Goal: Task Accomplishment & Management: Complete application form

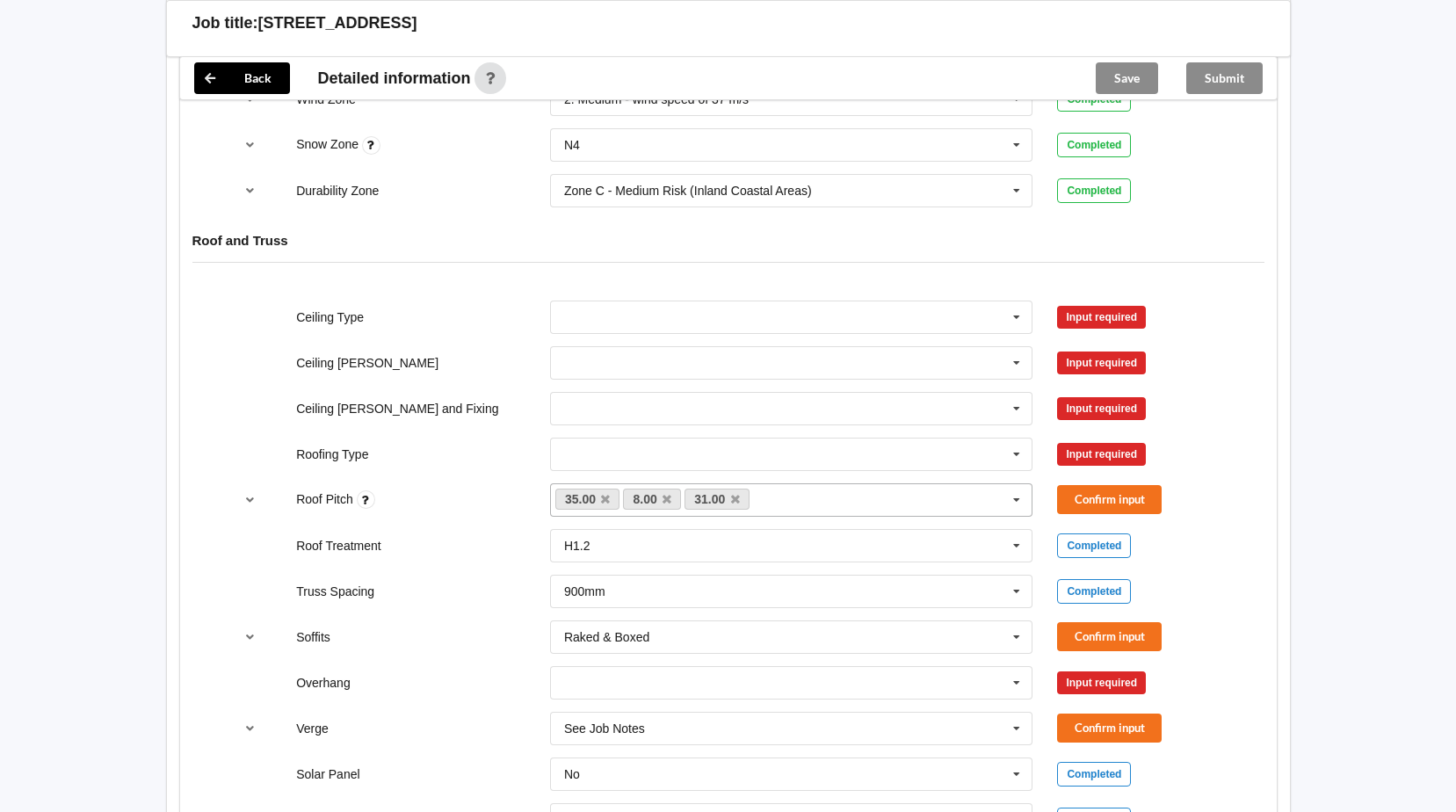
scroll to position [878, 0]
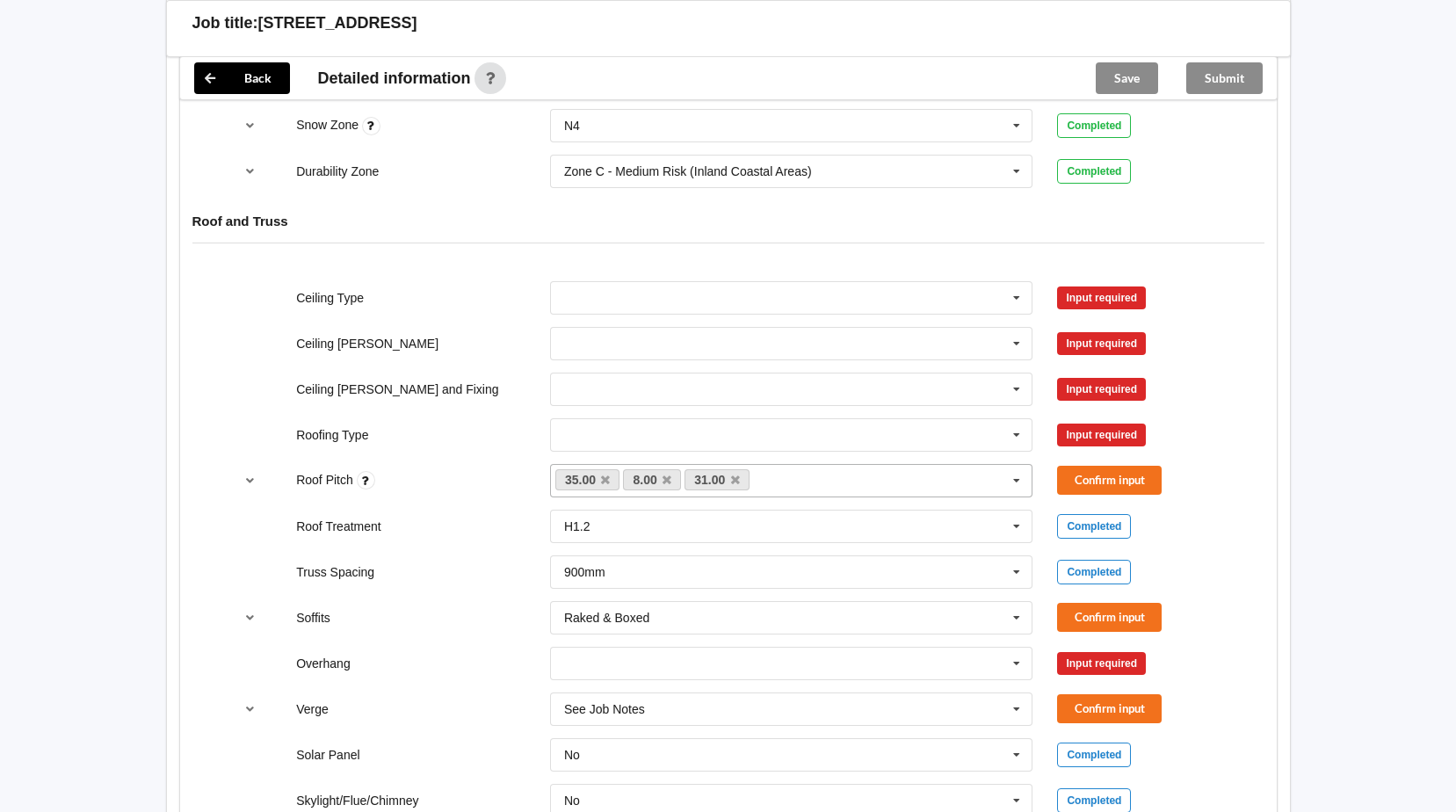
click at [730, 479] on icon at bounding box center [734, 480] width 9 height 12
click at [1019, 438] on icon at bounding box center [1016, 434] width 26 height 32
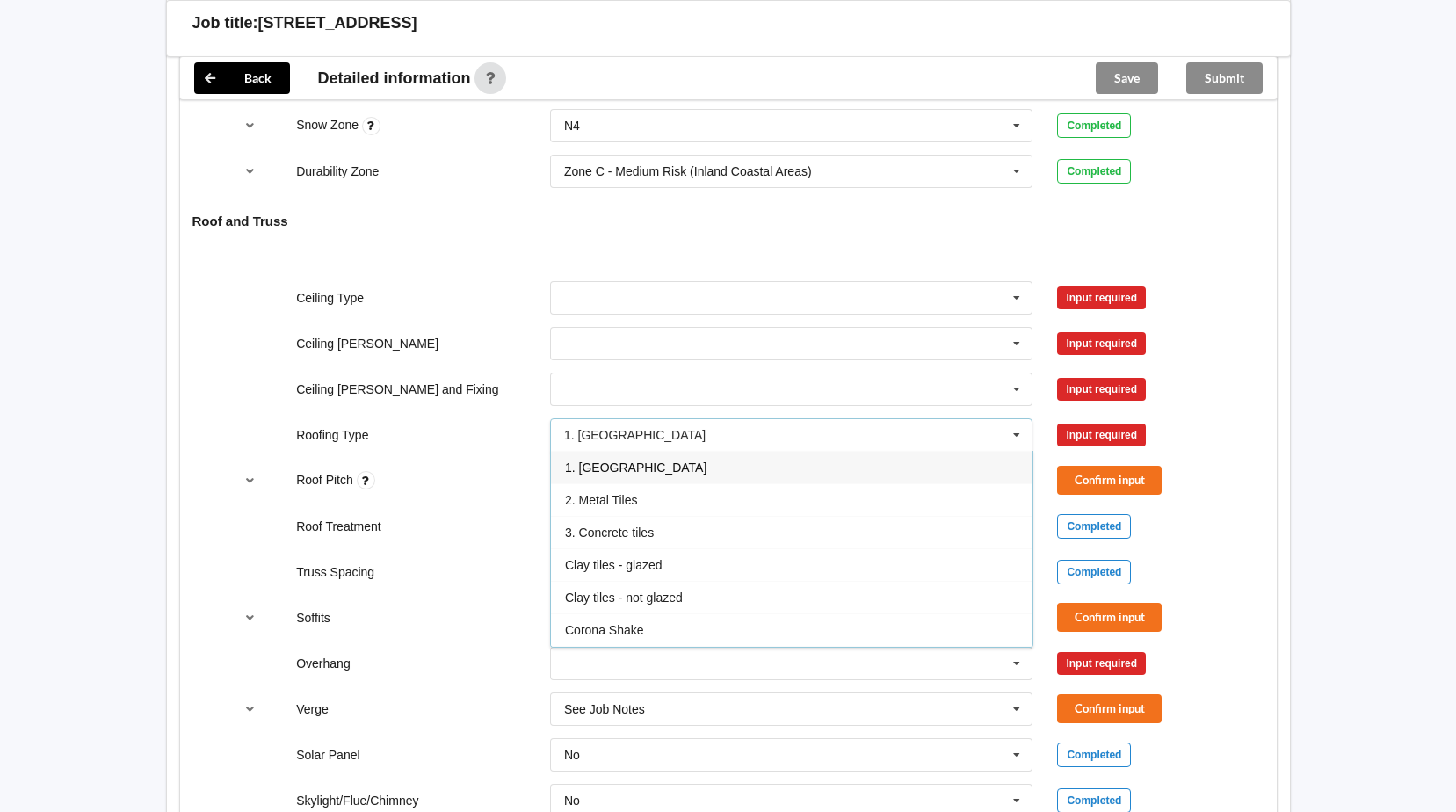
click at [639, 466] on div "1. [GEOGRAPHIC_DATA]" at bounding box center [792, 466] width 482 height 32
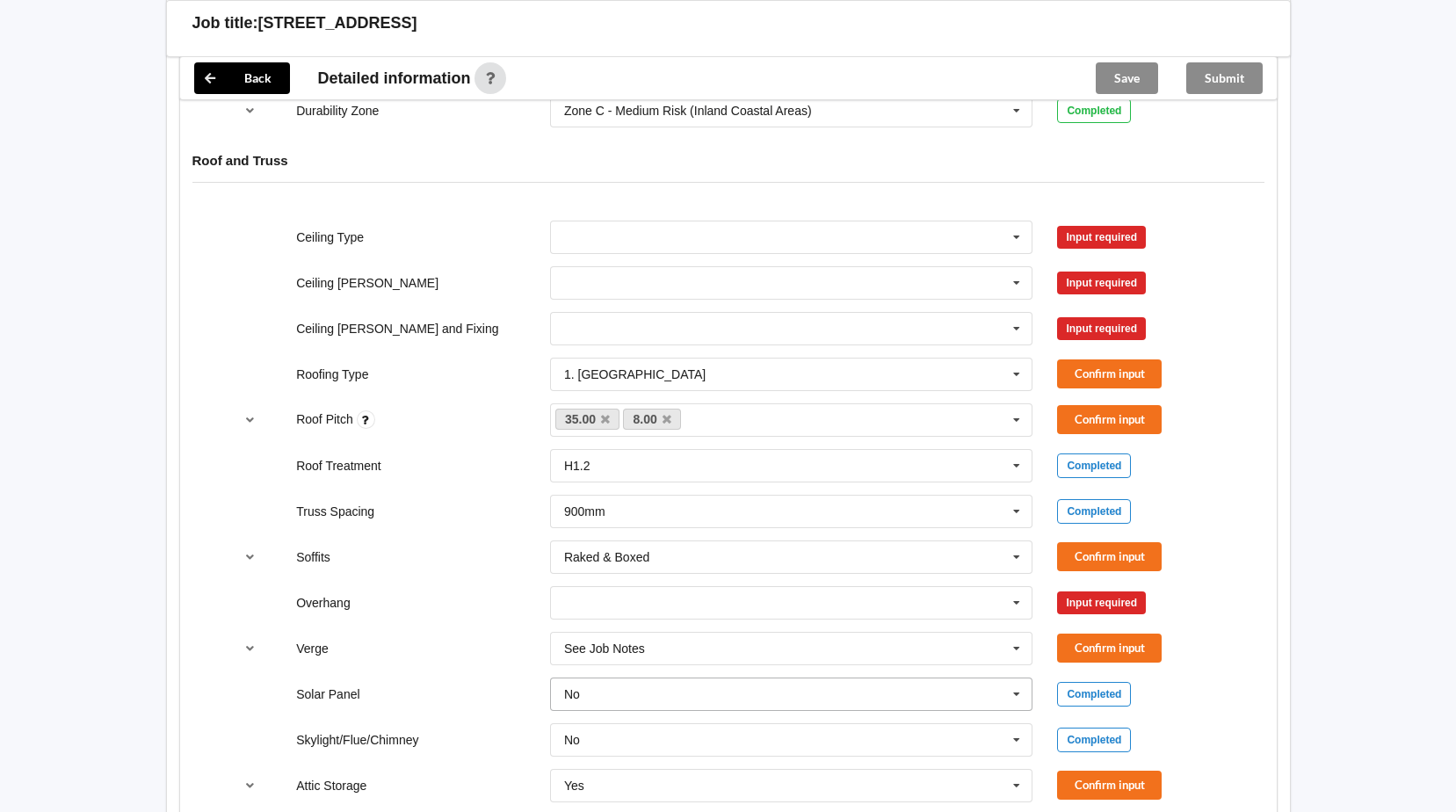
scroll to position [966, 0]
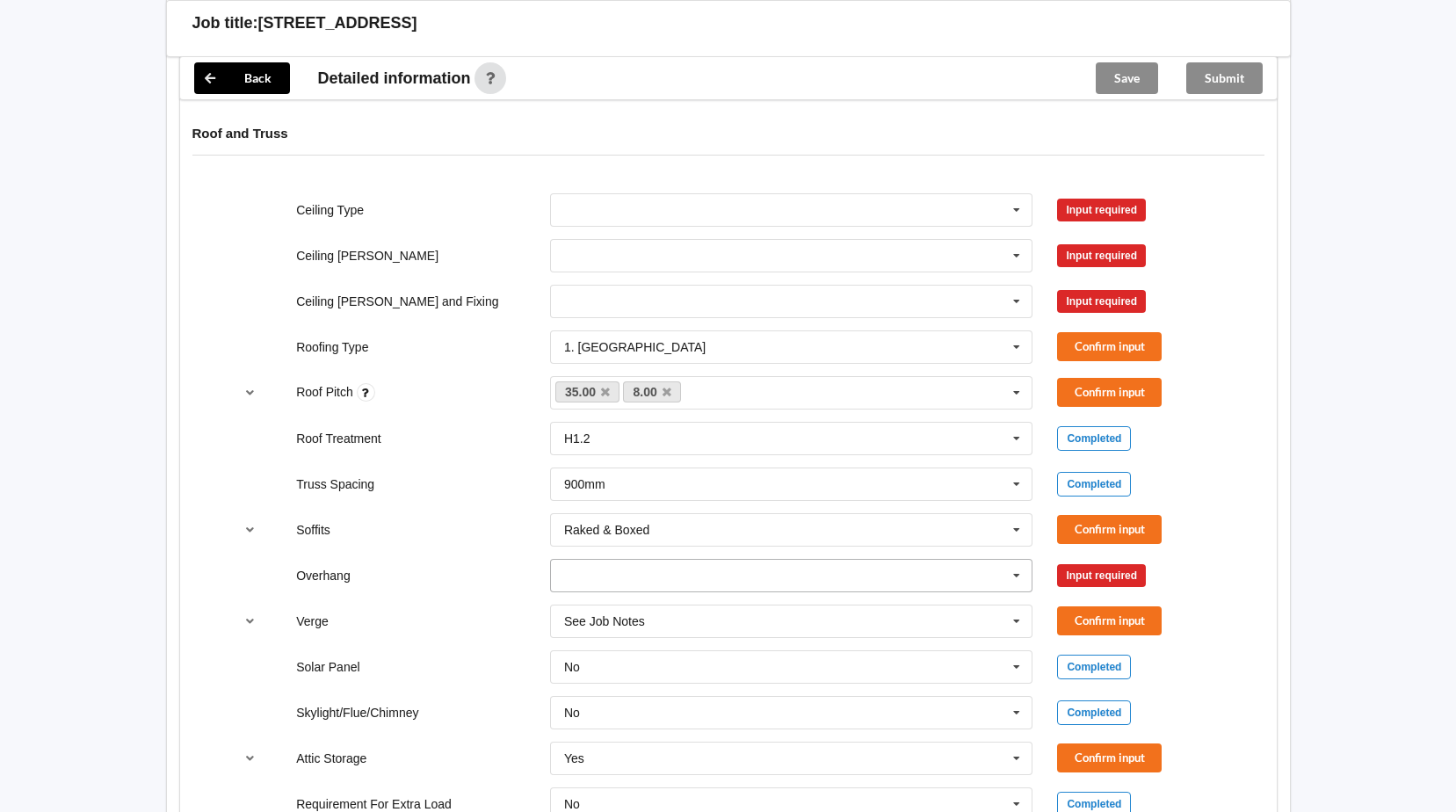
click at [1006, 578] on icon at bounding box center [1016, 575] width 26 height 32
click at [818, 732] on div "Multiple Values – See As Per Plan" at bounding box center [792, 737] width 482 height 32
click at [1114, 569] on button "Confirm input" at bounding box center [1109, 575] width 105 height 29
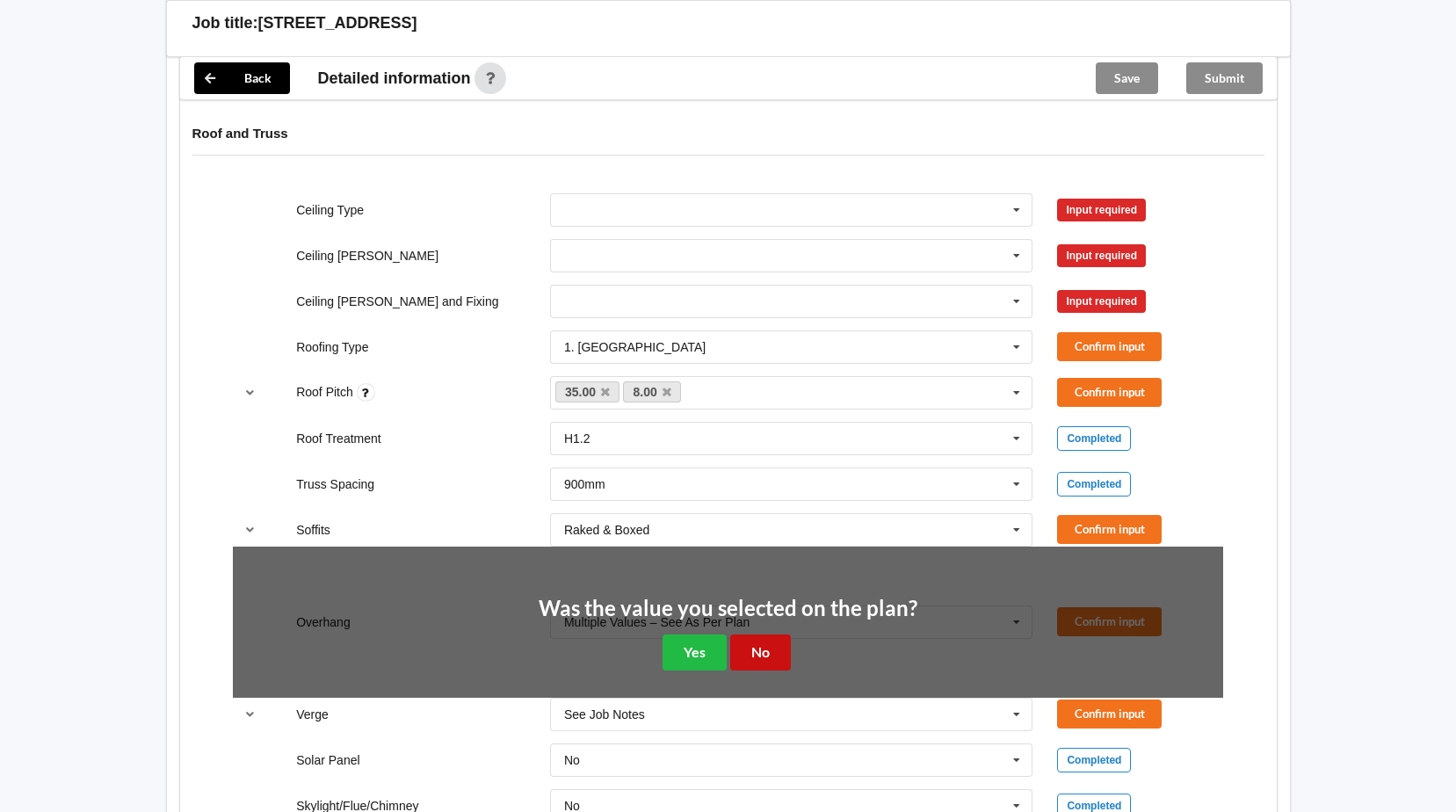
click at [767, 658] on button "No" at bounding box center [761, 652] width 60 height 36
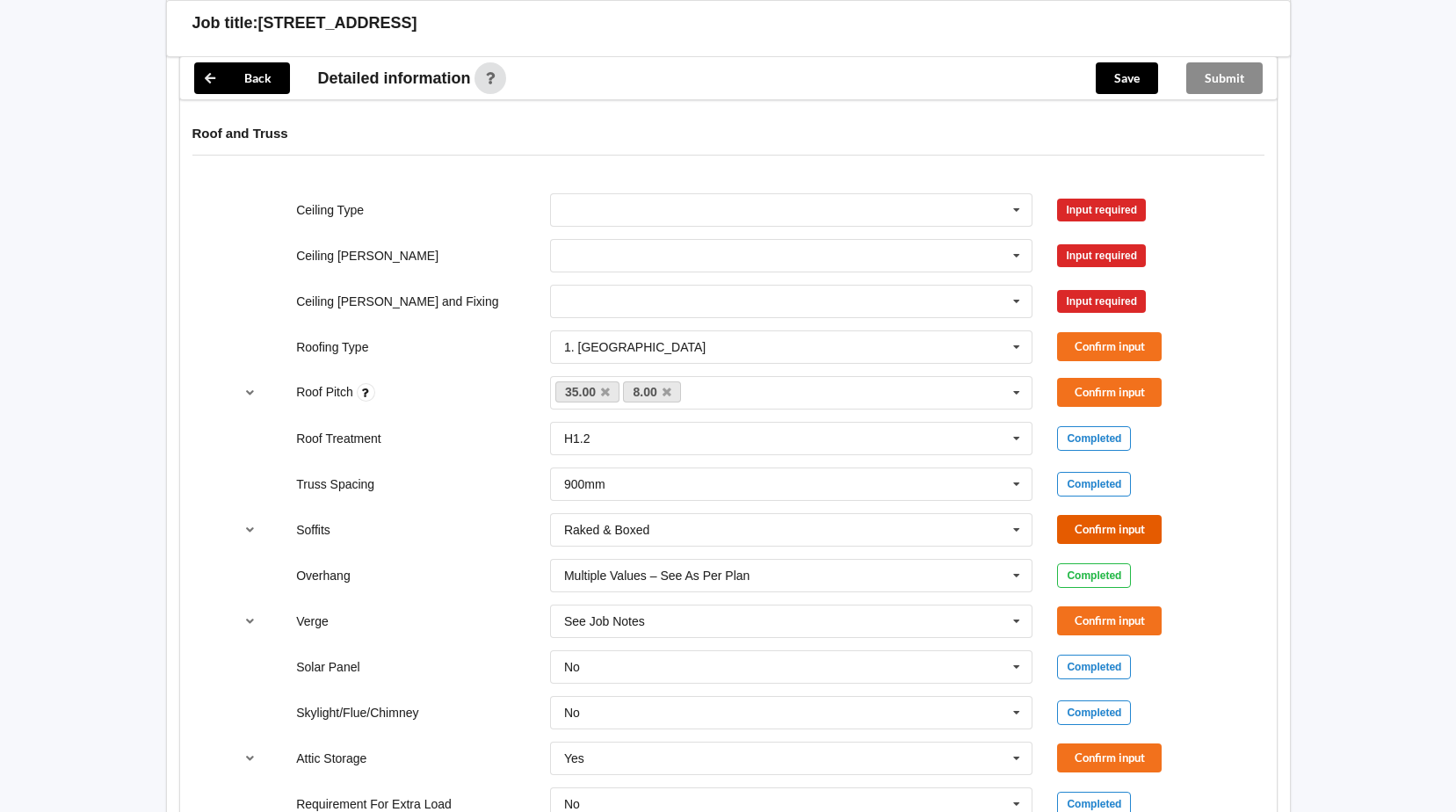
click at [1103, 530] on button "Confirm input" at bounding box center [1109, 529] width 105 height 29
click at [1100, 393] on button "Confirm input" at bounding box center [1109, 392] width 105 height 29
click at [1111, 341] on button "Confirm input" at bounding box center [1109, 347] width 105 height 29
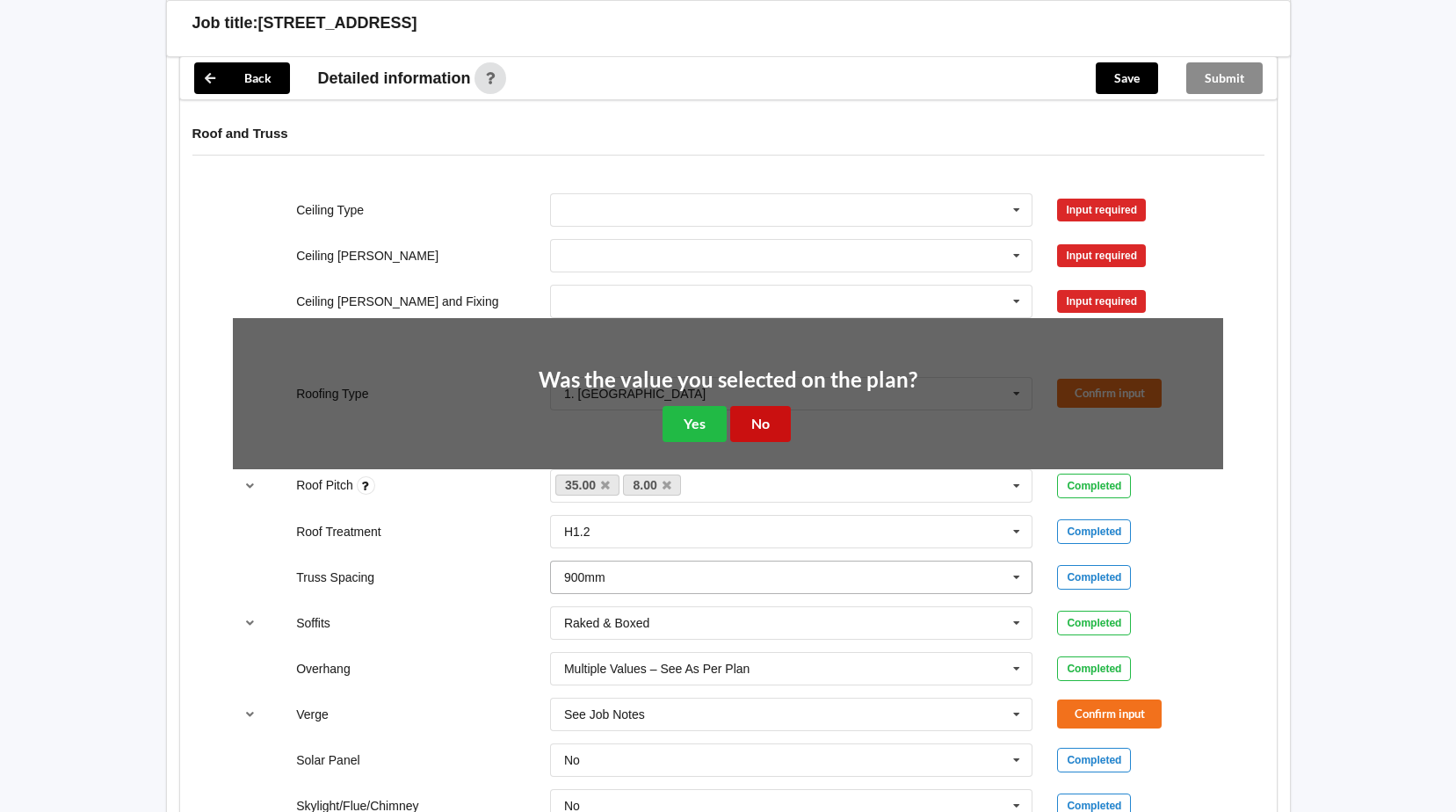
drag, startPoint x: 758, startPoint y: 423, endPoint x: 919, endPoint y: 476, distance: 169.5
click at [759, 423] on button "No" at bounding box center [761, 423] width 60 height 36
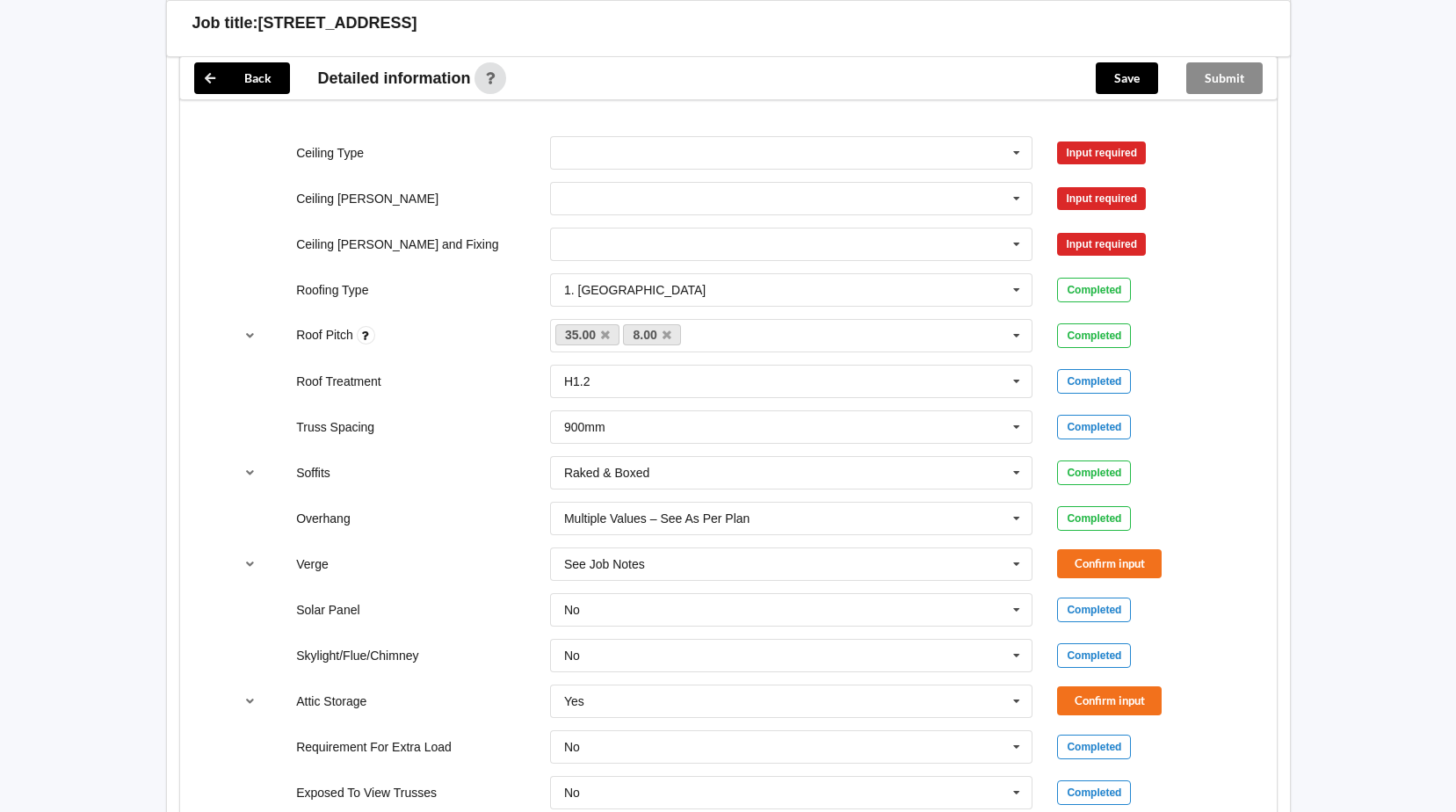
scroll to position [1054, 0]
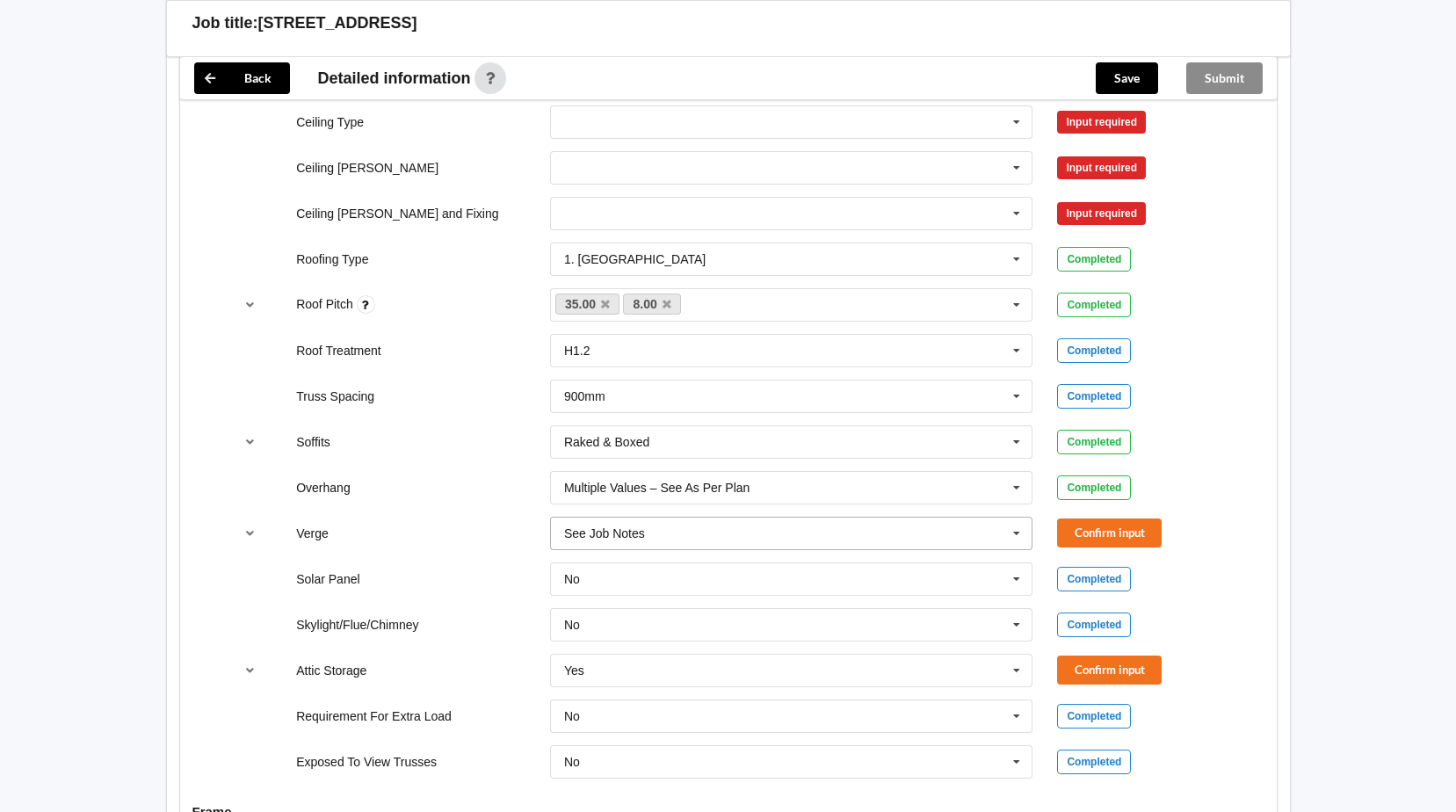
click at [1008, 535] on icon at bounding box center [1016, 533] width 26 height 32
click at [1121, 530] on button "Confirm input" at bounding box center [1109, 533] width 105 height 29
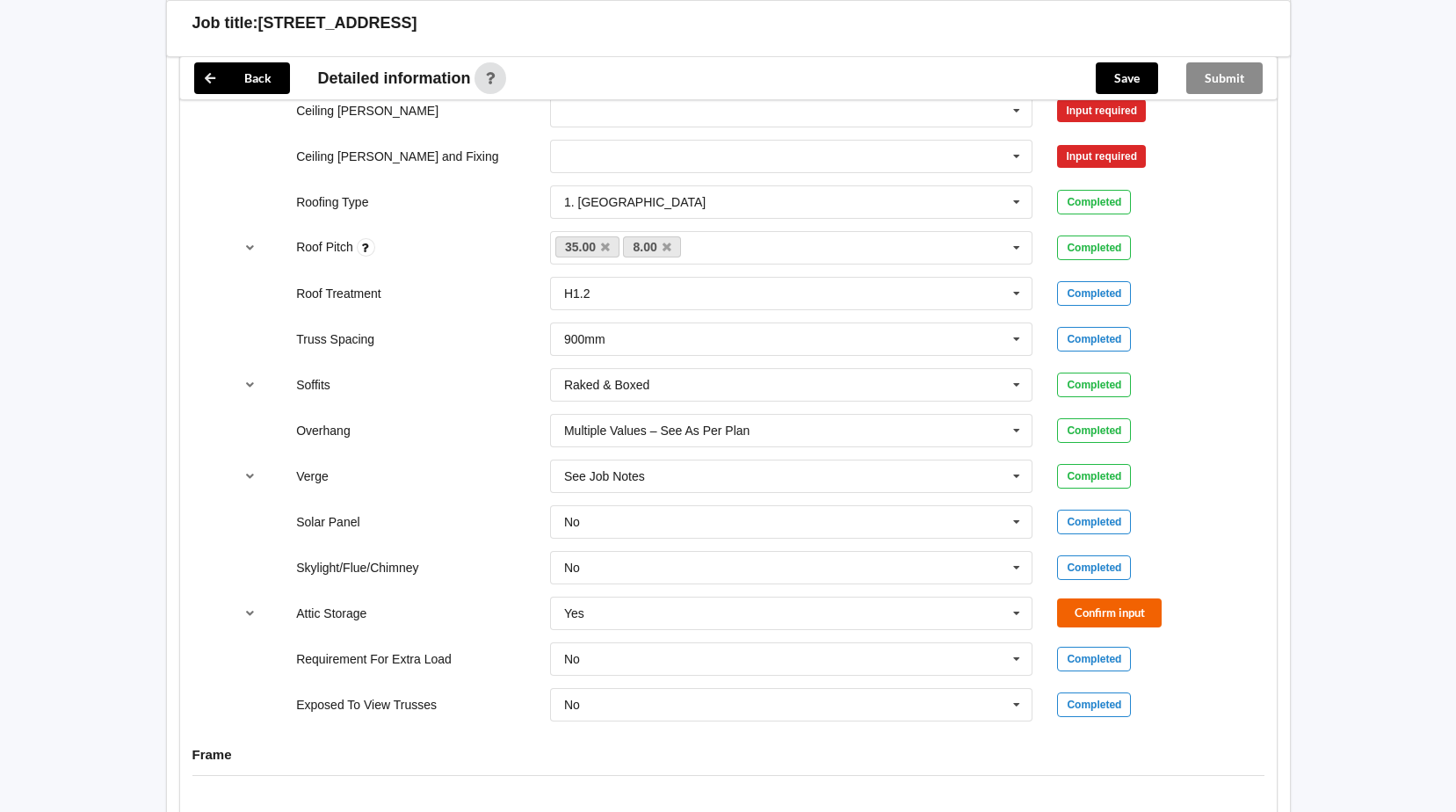
scroll to position [1142, 0]
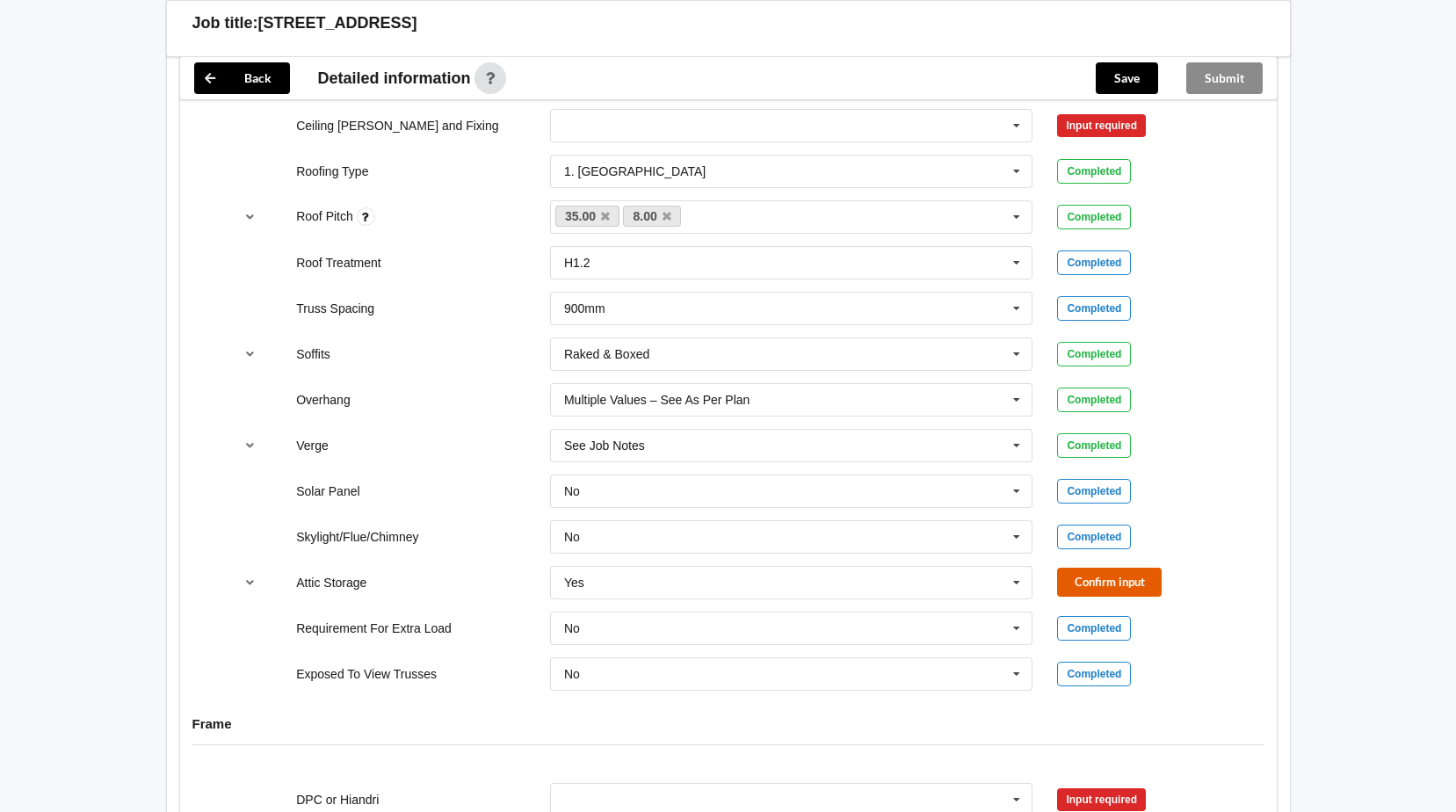
click at [1096, 590] on button "Confirm input" at bounding box center [1109, 582] width 105 height 29
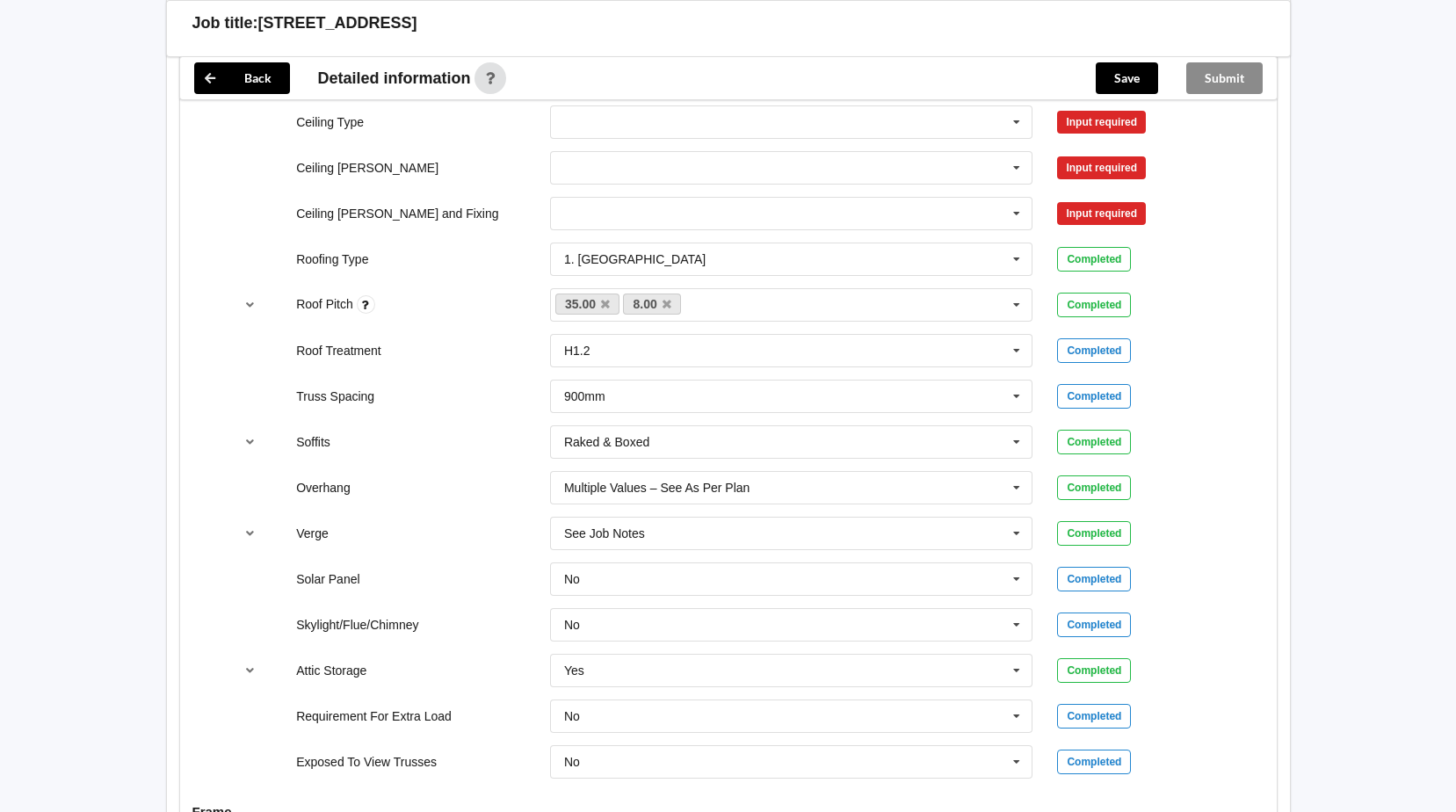
scroll to position [966, 0]
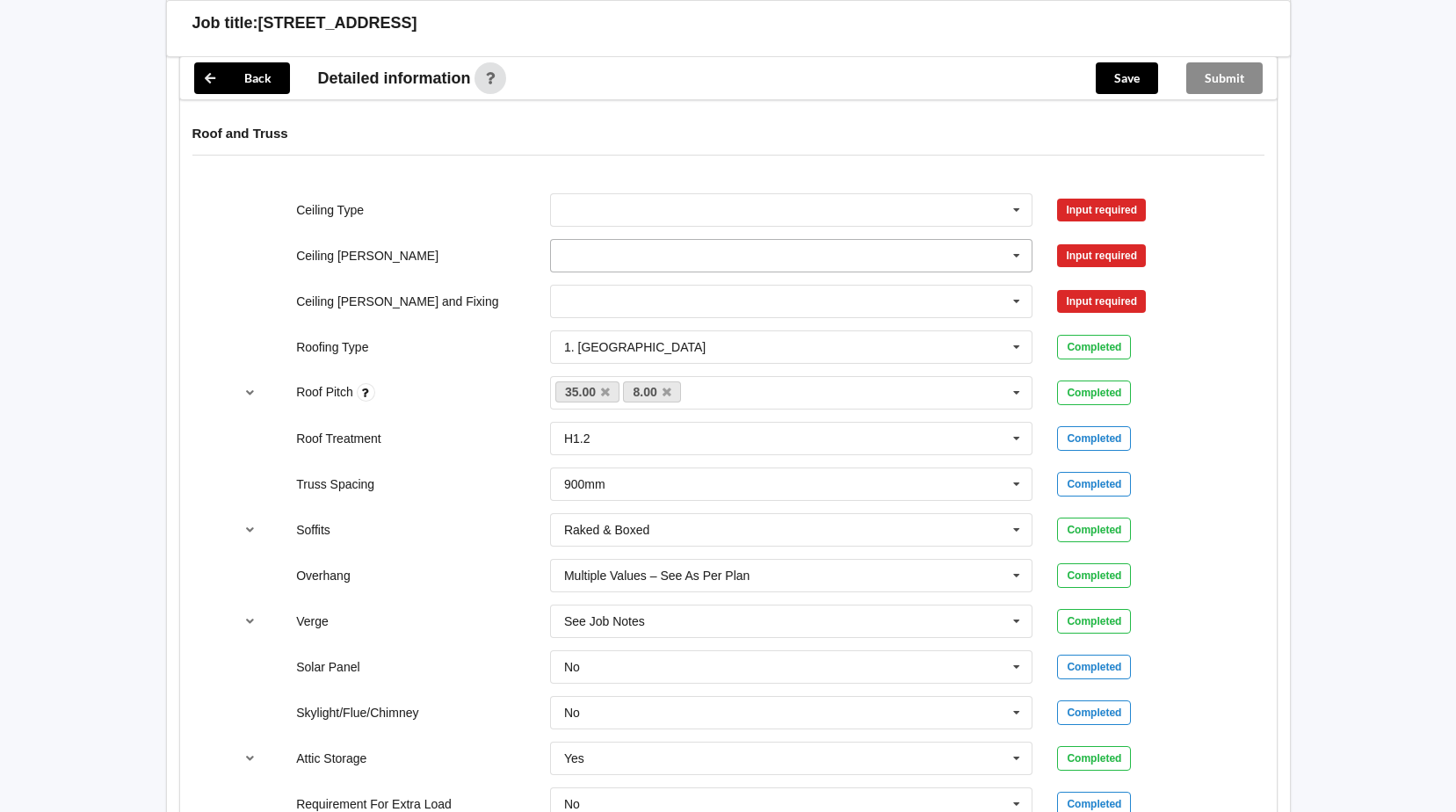
click at [646, 255] on input "text" at bounding box center [793, 255] width 482 height 32
click at [655, 366] on div "600mm" at bounding box center [792, 352] width 482 height 32
click at [633, 212] on input "text" at bounding box center [793, 210] width 482 height 32
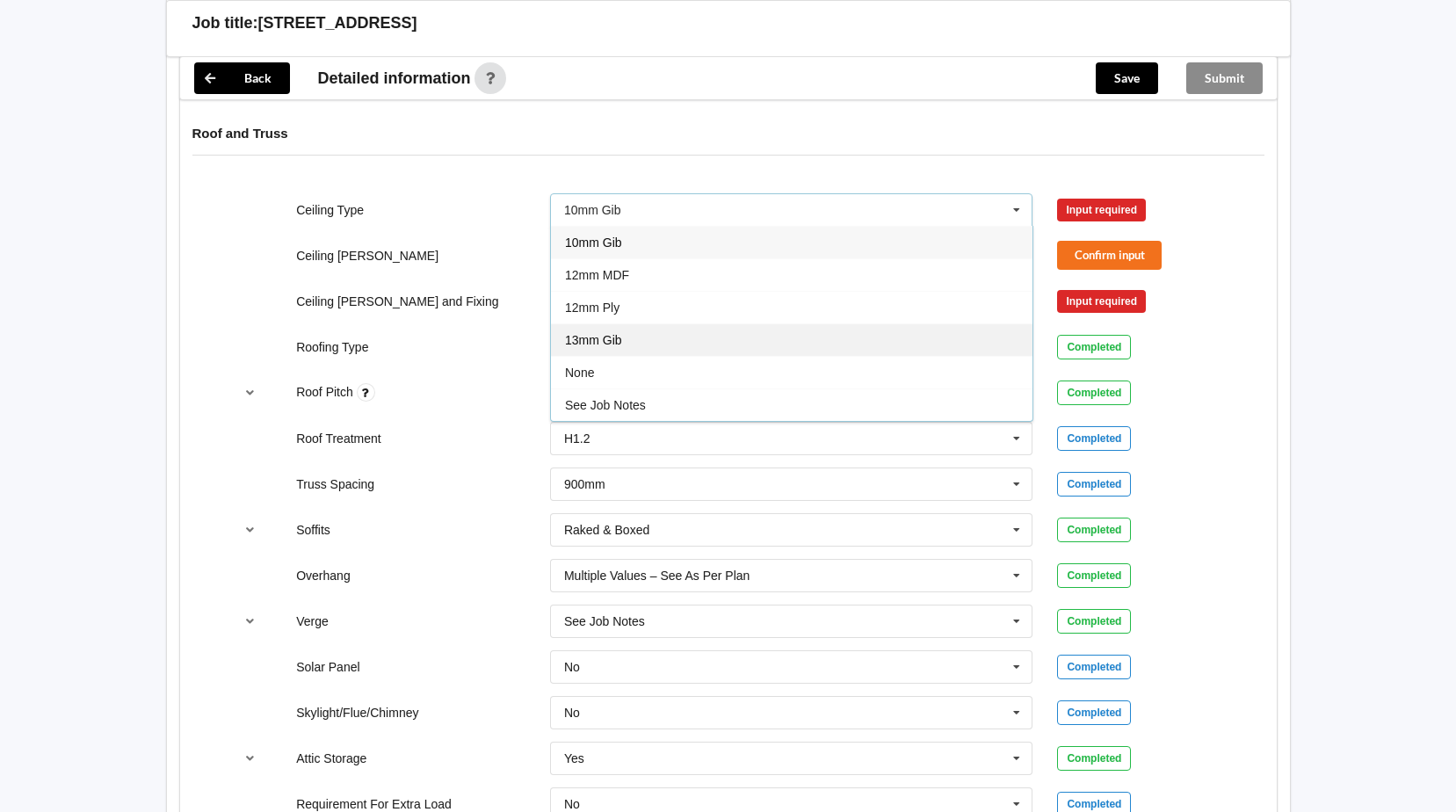
click at [642, 328] on div "13mm Gib" at bounding box center [792, 339] width 482 height 32
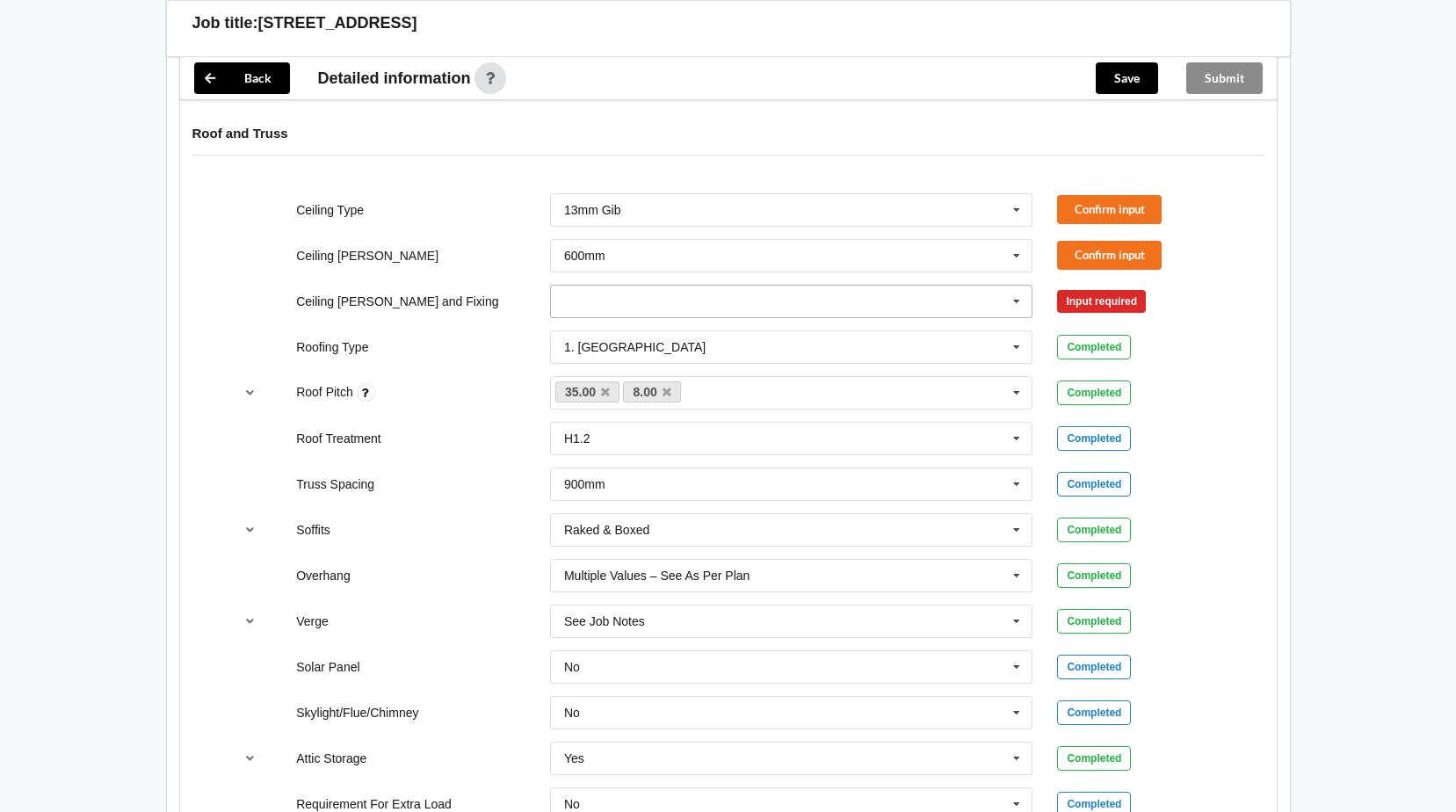
click at [637, 308] on input "text" at bounding box center [793, 301] width 482 height 32
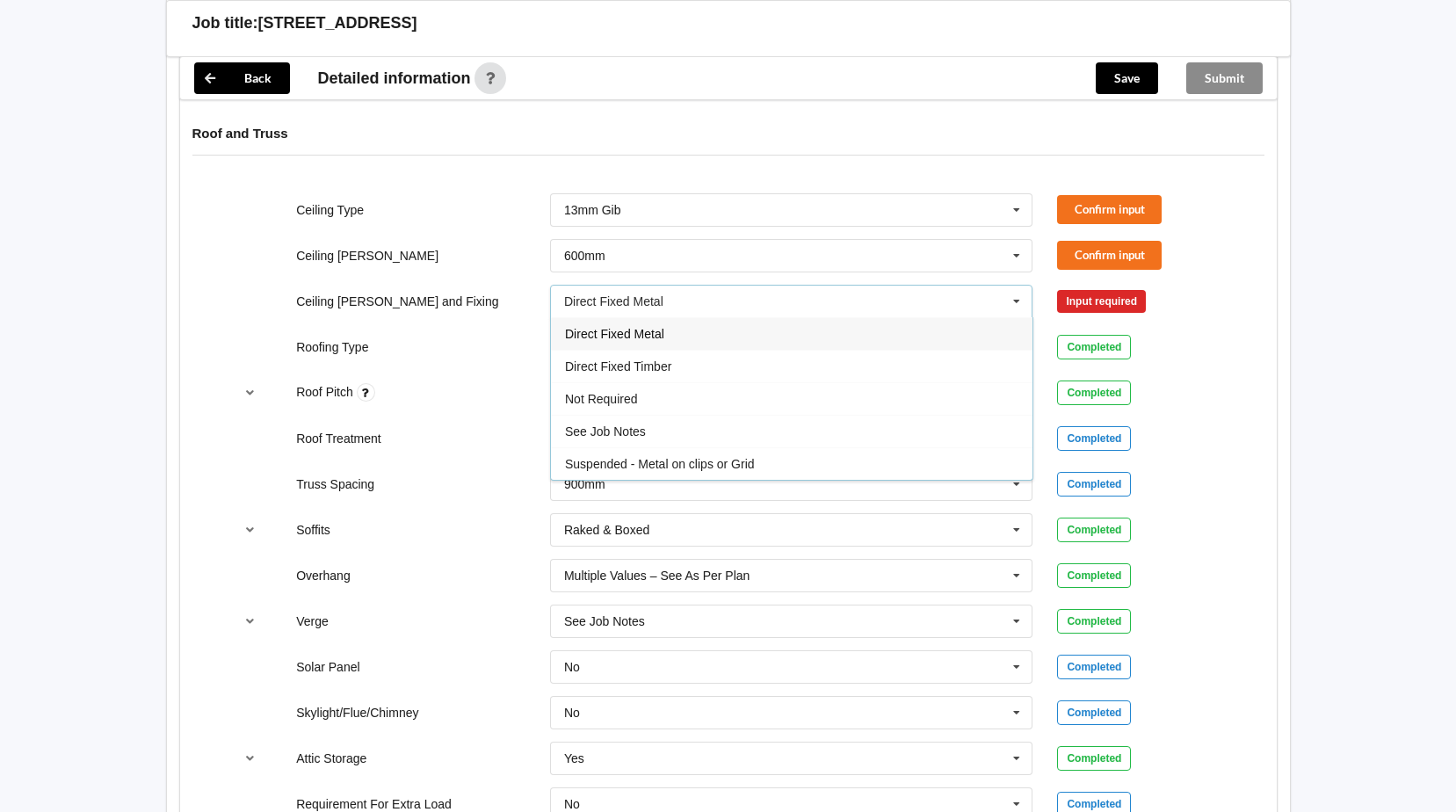
click at [684, 337] on div "Direct Fixed Metal" at bounding box center [792, 332] width 482 height 32
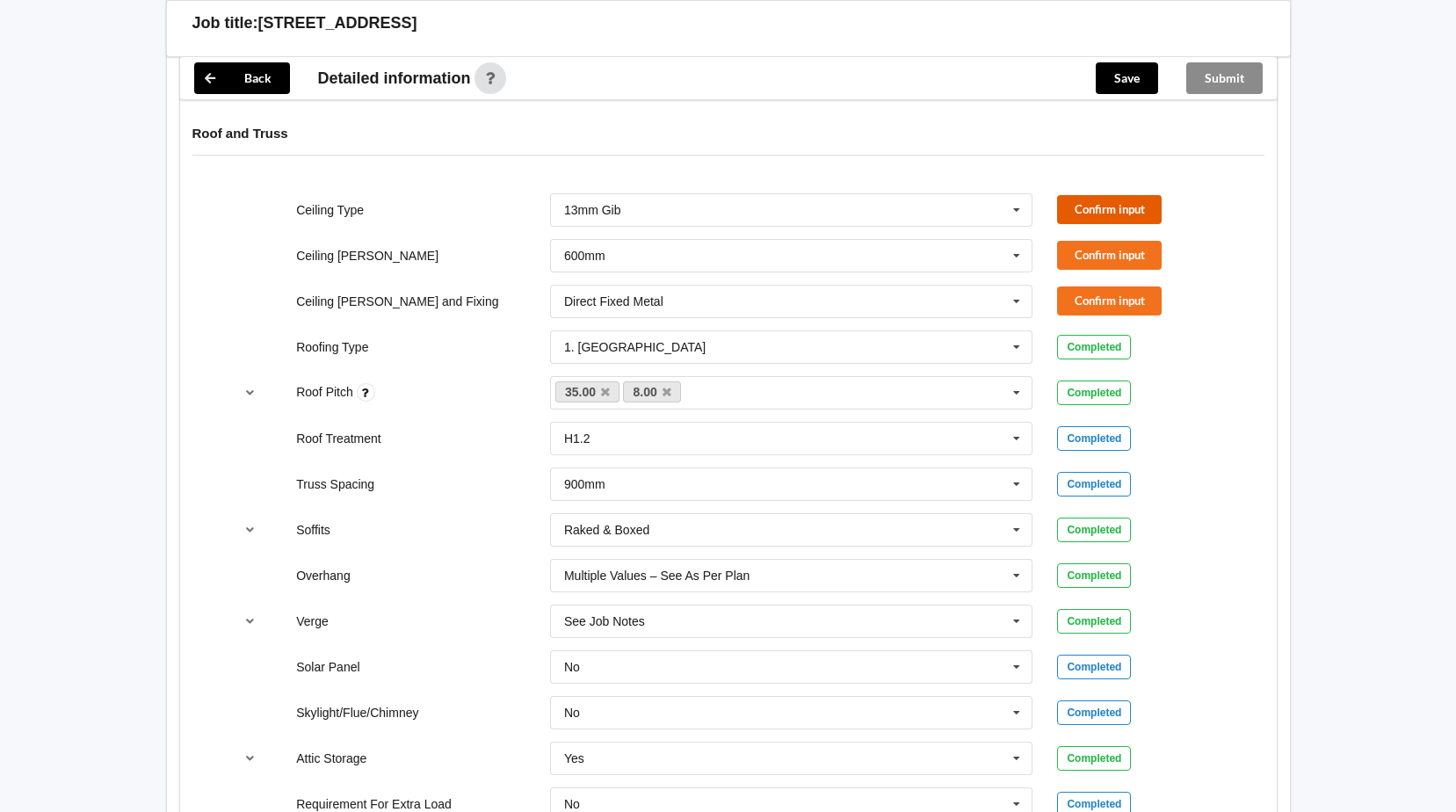
click at [1128, 203] on button "Confirm input" at bounding box center [1109, 210] width 105 height 29
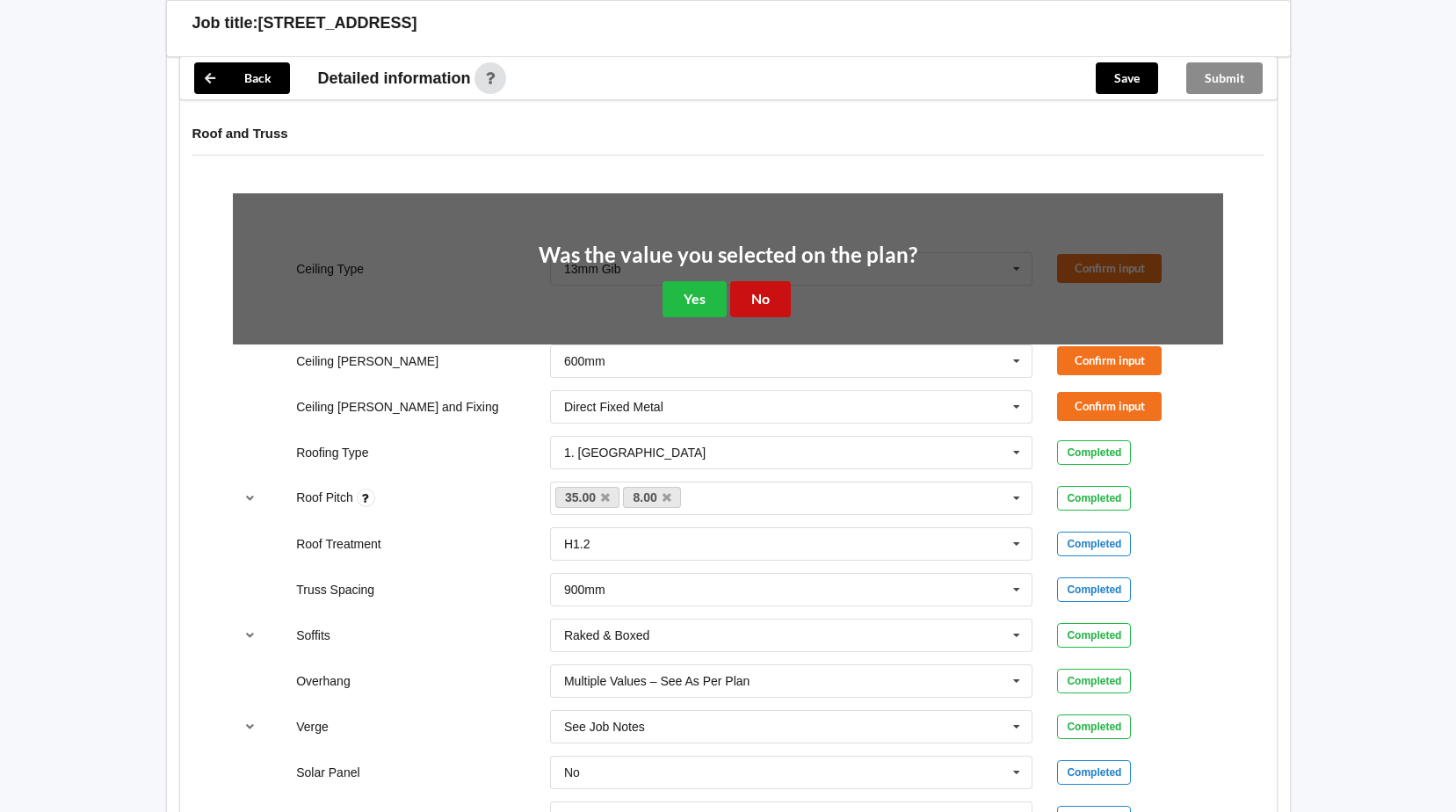
click at [744, 294] on button "No" at bounding box center [761, 298] width 60 height 36
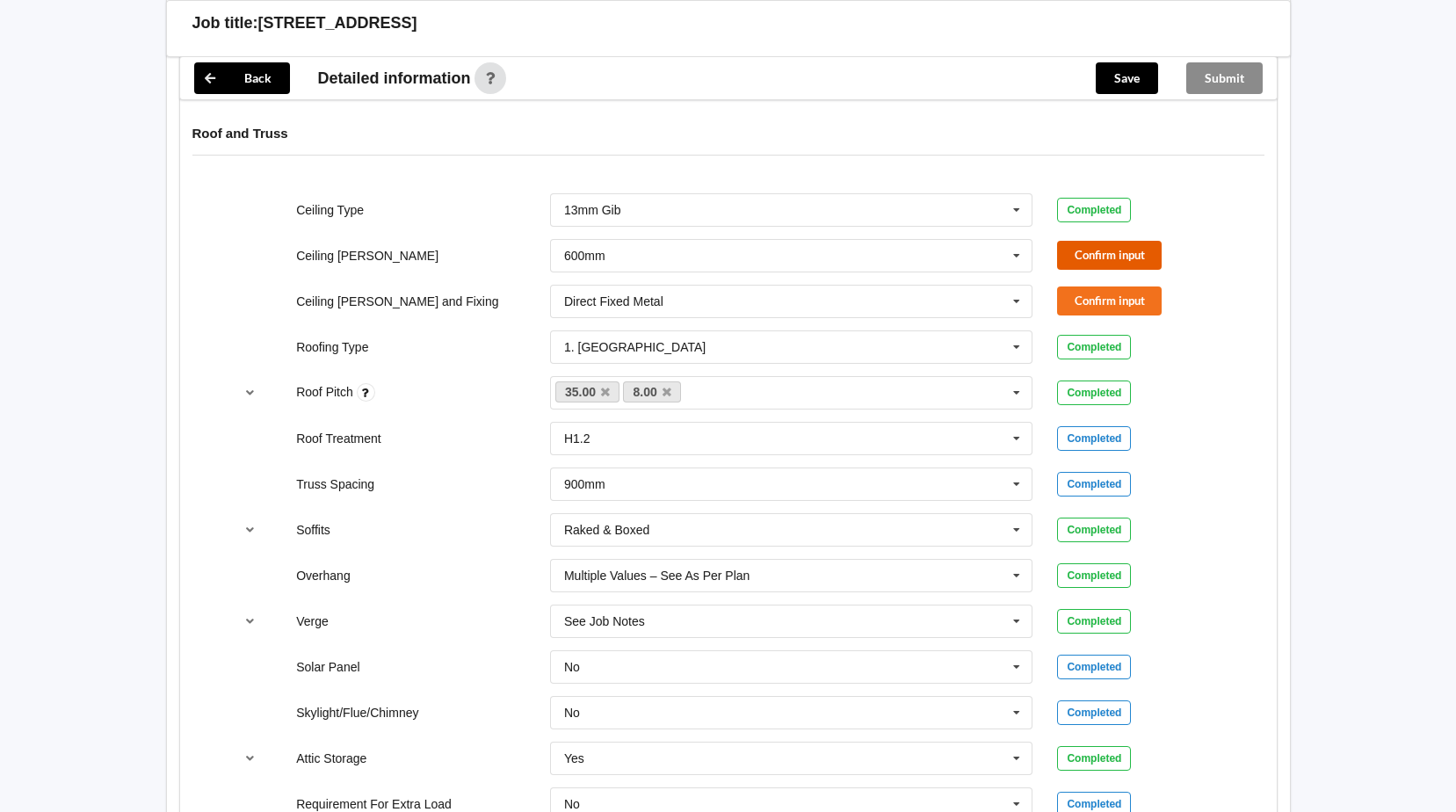
click at [1103, 253] on button "Confirm input" at bounding box center [1109, 255] width 105 height 29
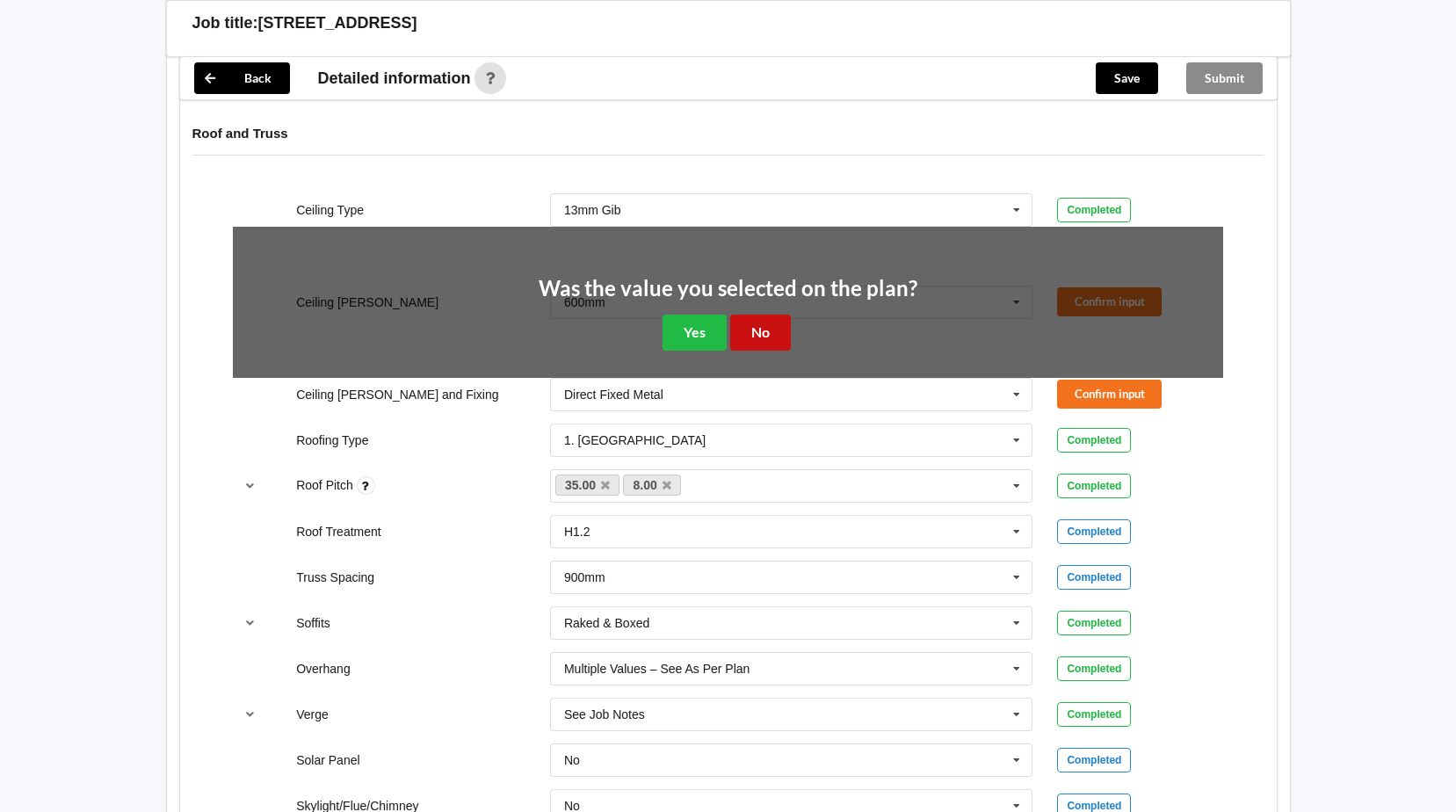
click at [762, 322] on button "No" at bounding box center [761, 332] width 60 height 36
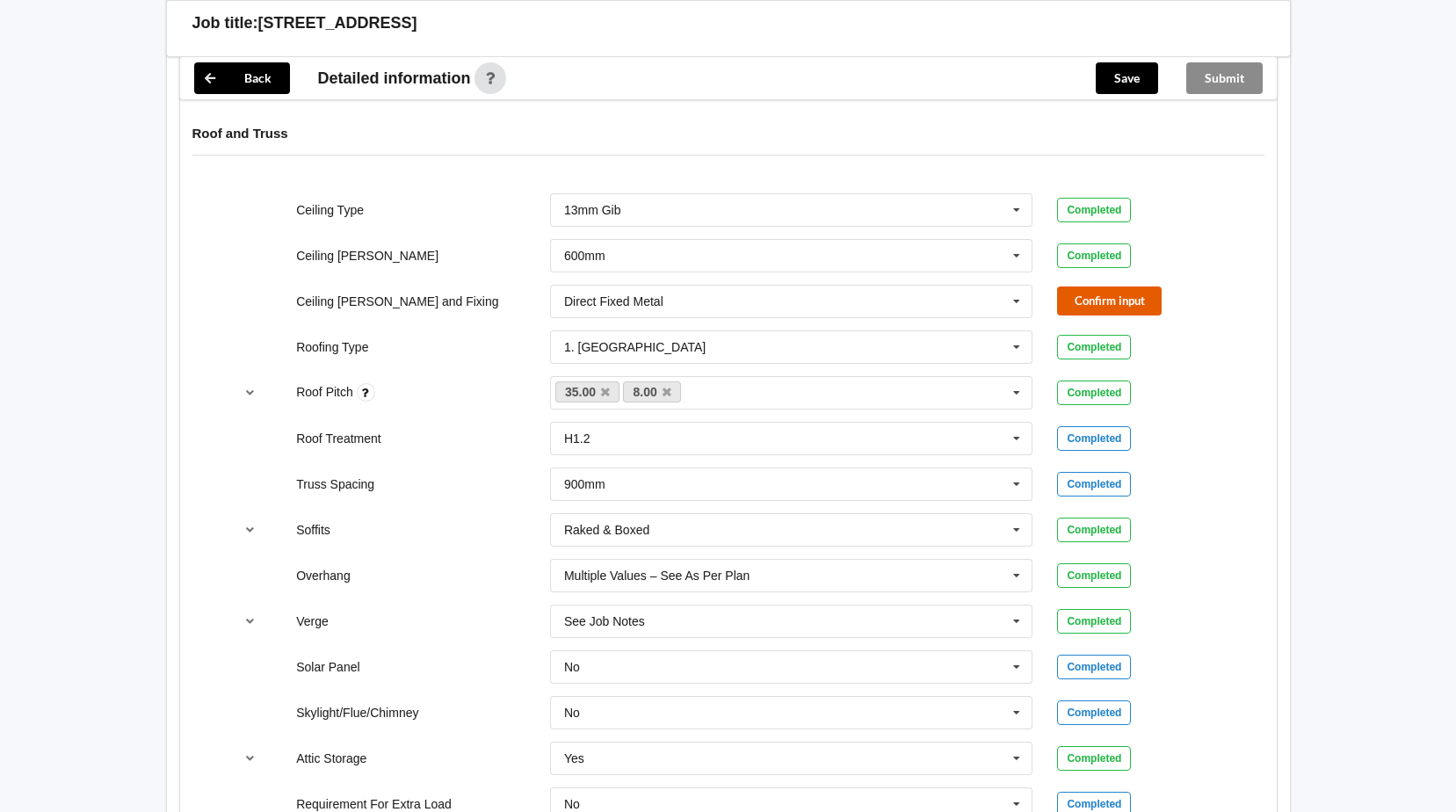
click at [1093, 298] on button "Confirm input" at bounding box center [1109, 301] width 105 height 29
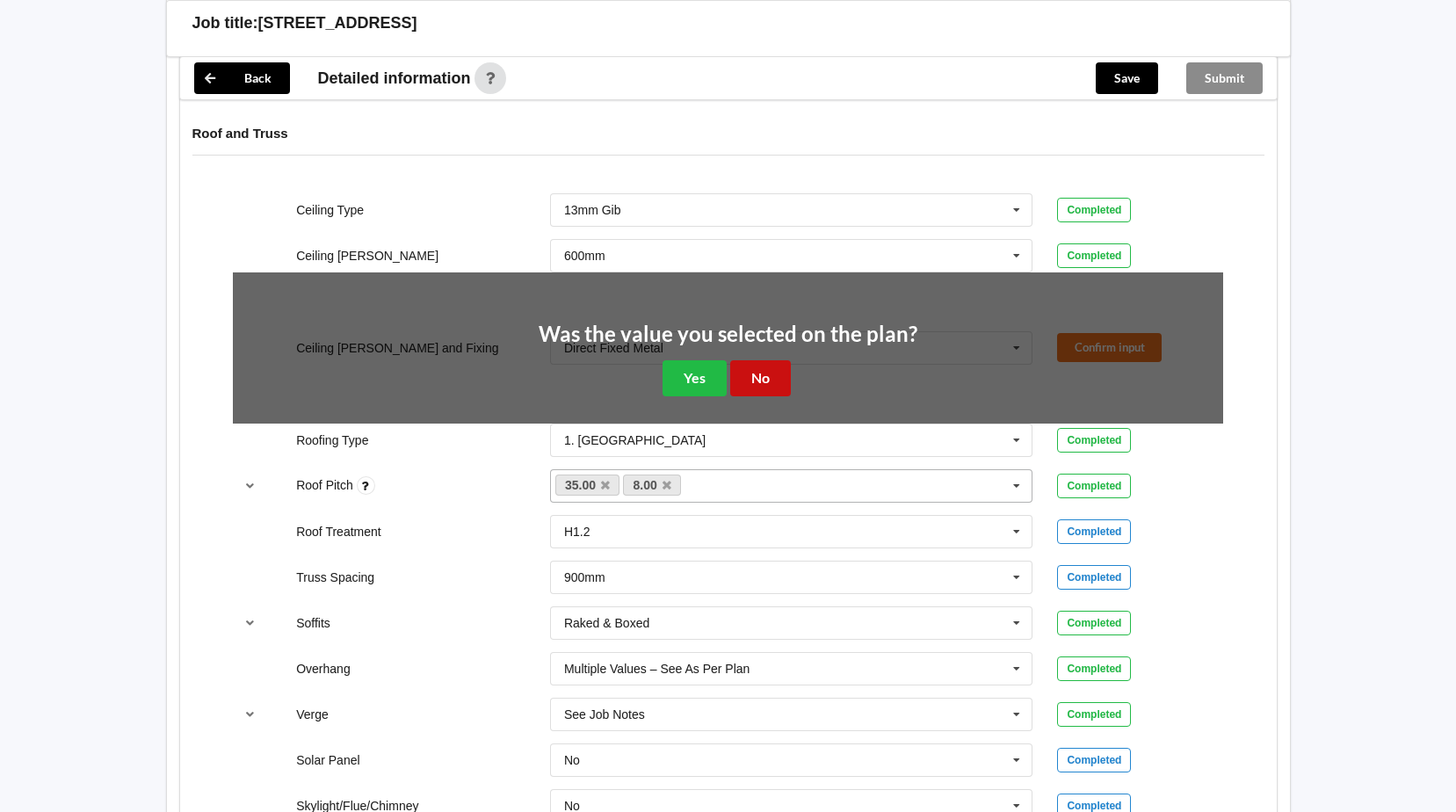
drag, startPoint x: 767, startPoint y: 369, endPoint x: 971, endPoint y: 384, distance: 204.6
click at [767, 369] on button "No" at bounding box center [761, 378] width 60 height 36
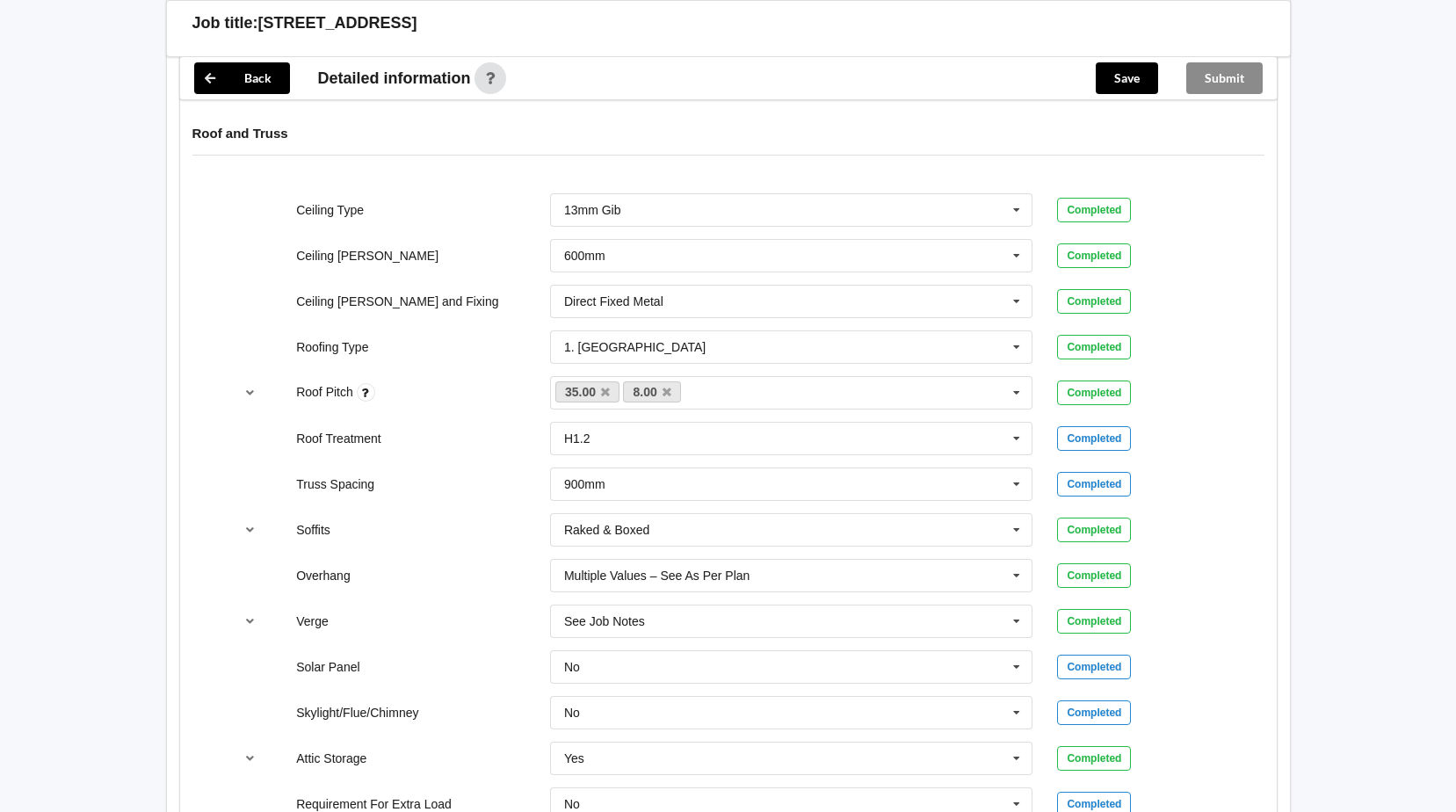
click at [1234, 416] on div "Roof Treatment H1.2 H1.2 H3.2 See Job Notes Completed" at bounding box center [728, 438] width 1015 height 58
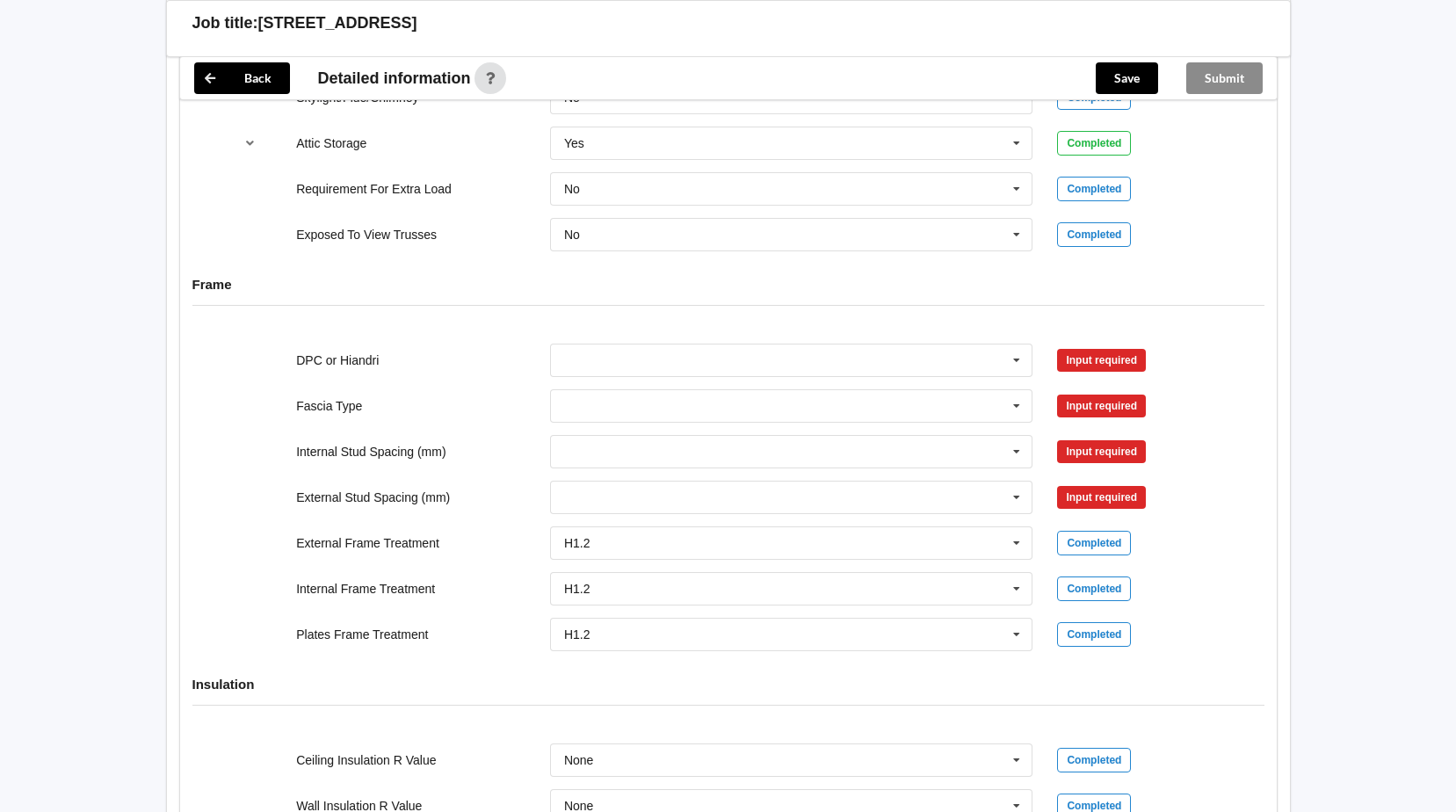
scroll to position [1669, 0]
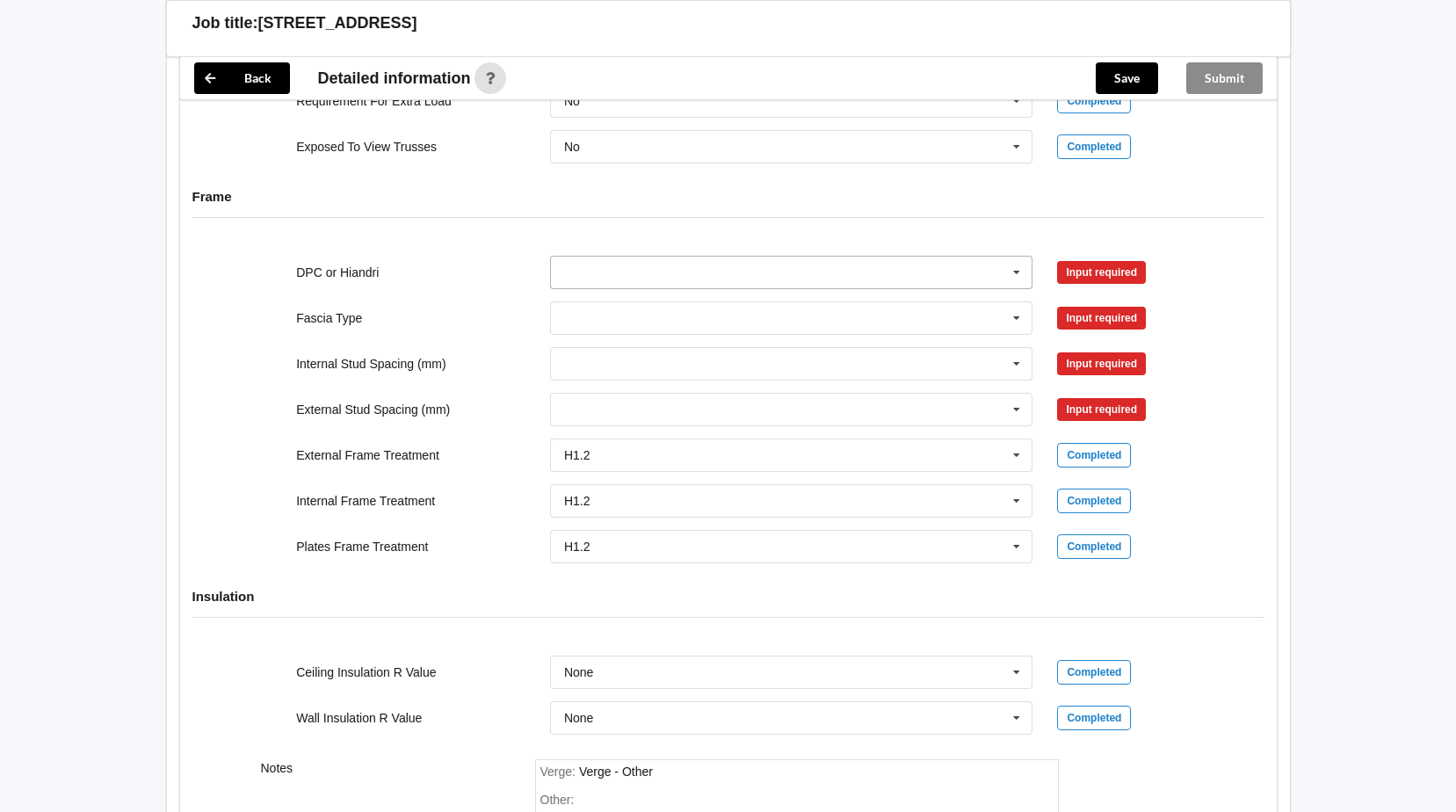
click at [1018, 271] on icon at bounding box center [1016, 272] width 26 height 32
click at [813, 309] on div "DPC Fitted" at bounding box center [792, 304] width 482 height 32
click at [1127, 268] on button "Confirm input" at bounding box center [1109, 272] width 105 height 29
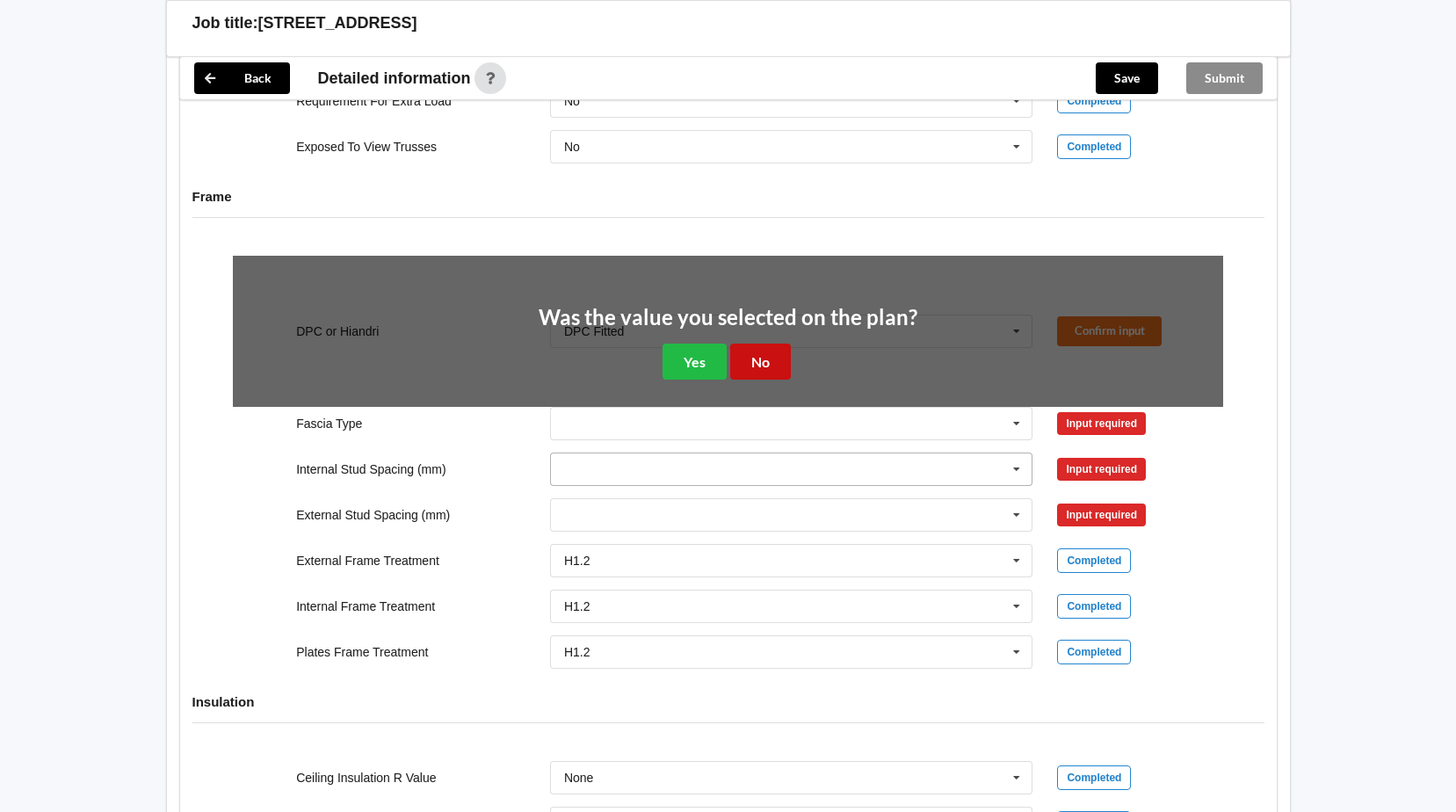
click at [766, 352] on button "No" at bounding box center [761, 361] width 60 height 36
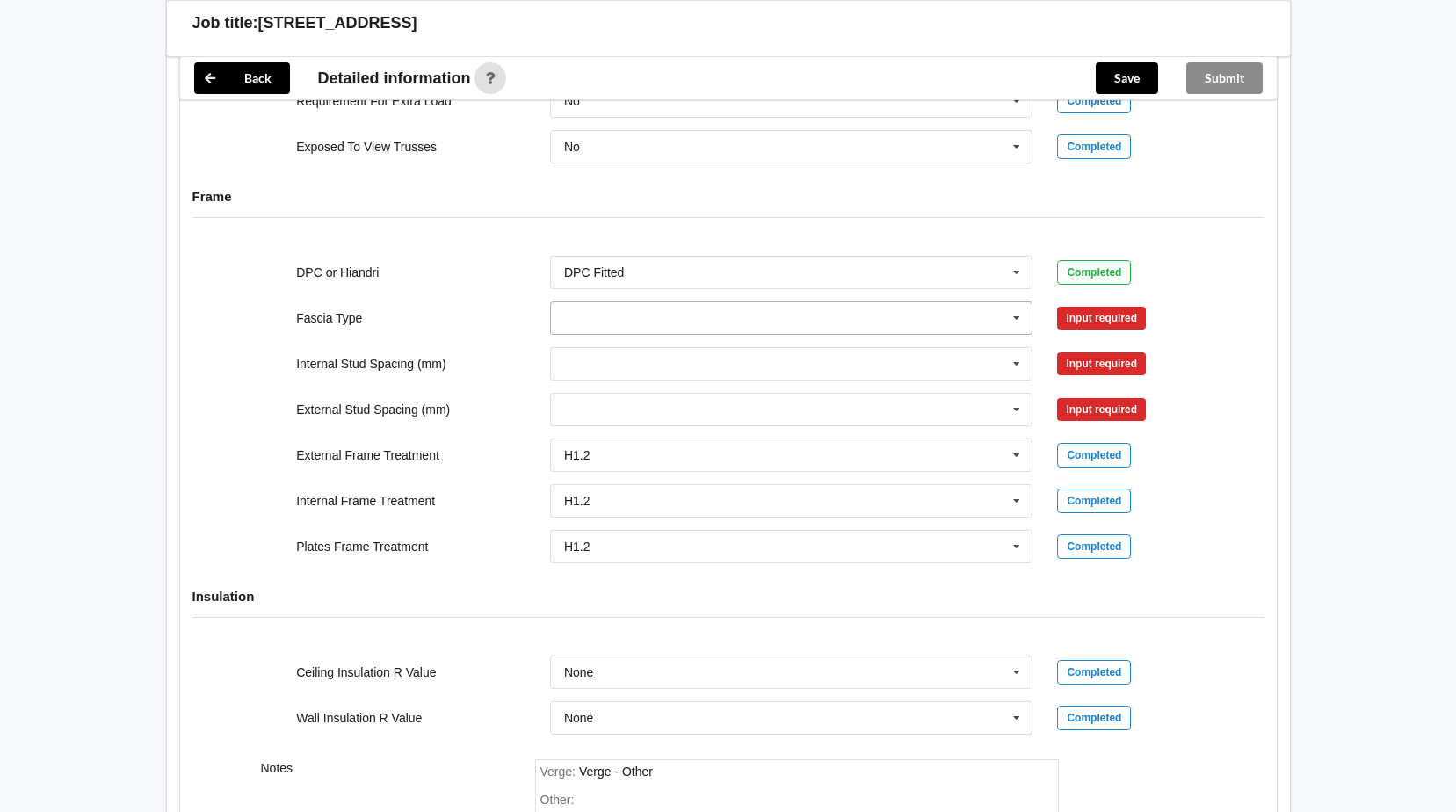
click at [1018, 321] on icon at bounding box center [1016, 318] width 26 height 32
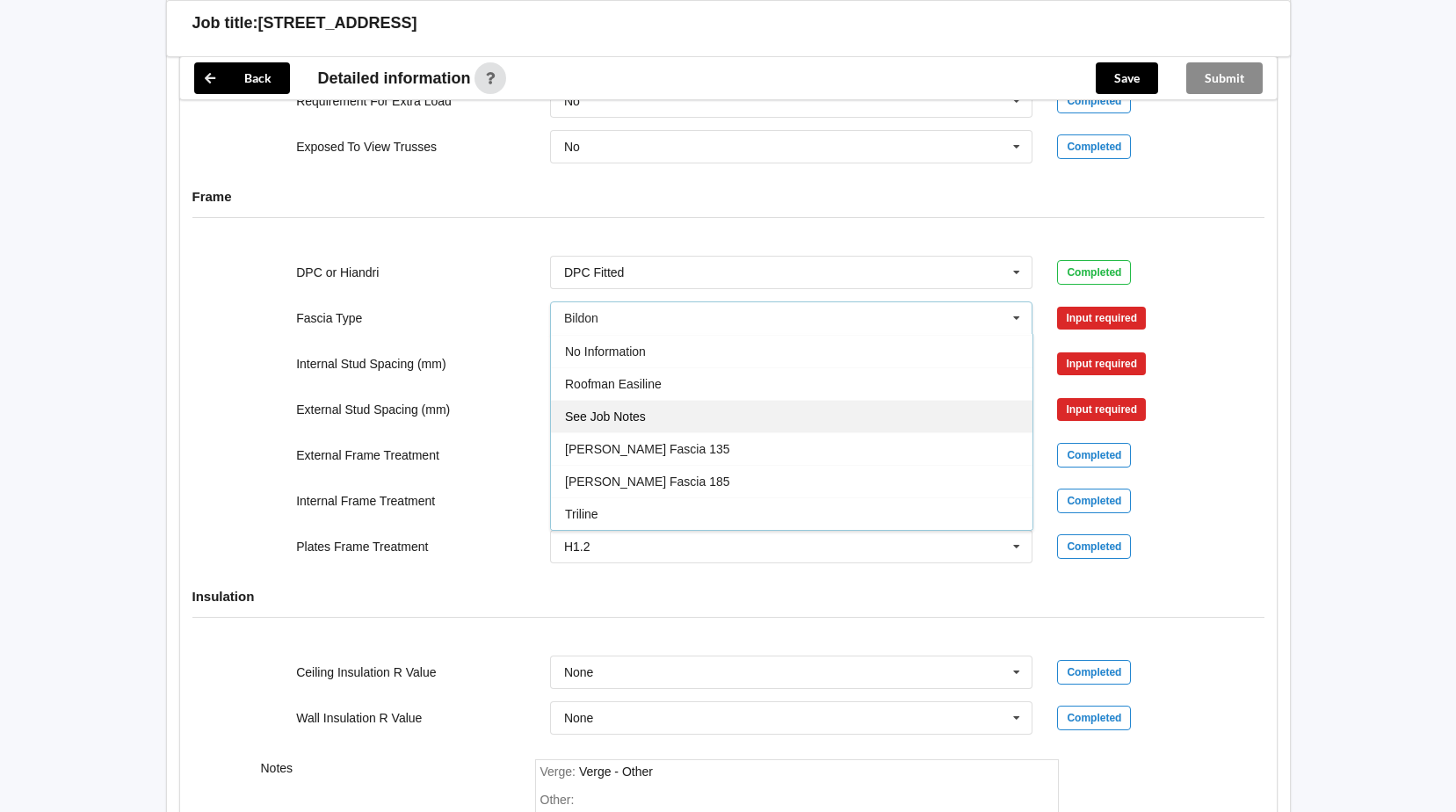
click at [804, 413] on div "See Job Notes" at bounding box center [792, 416] width 482 height 32
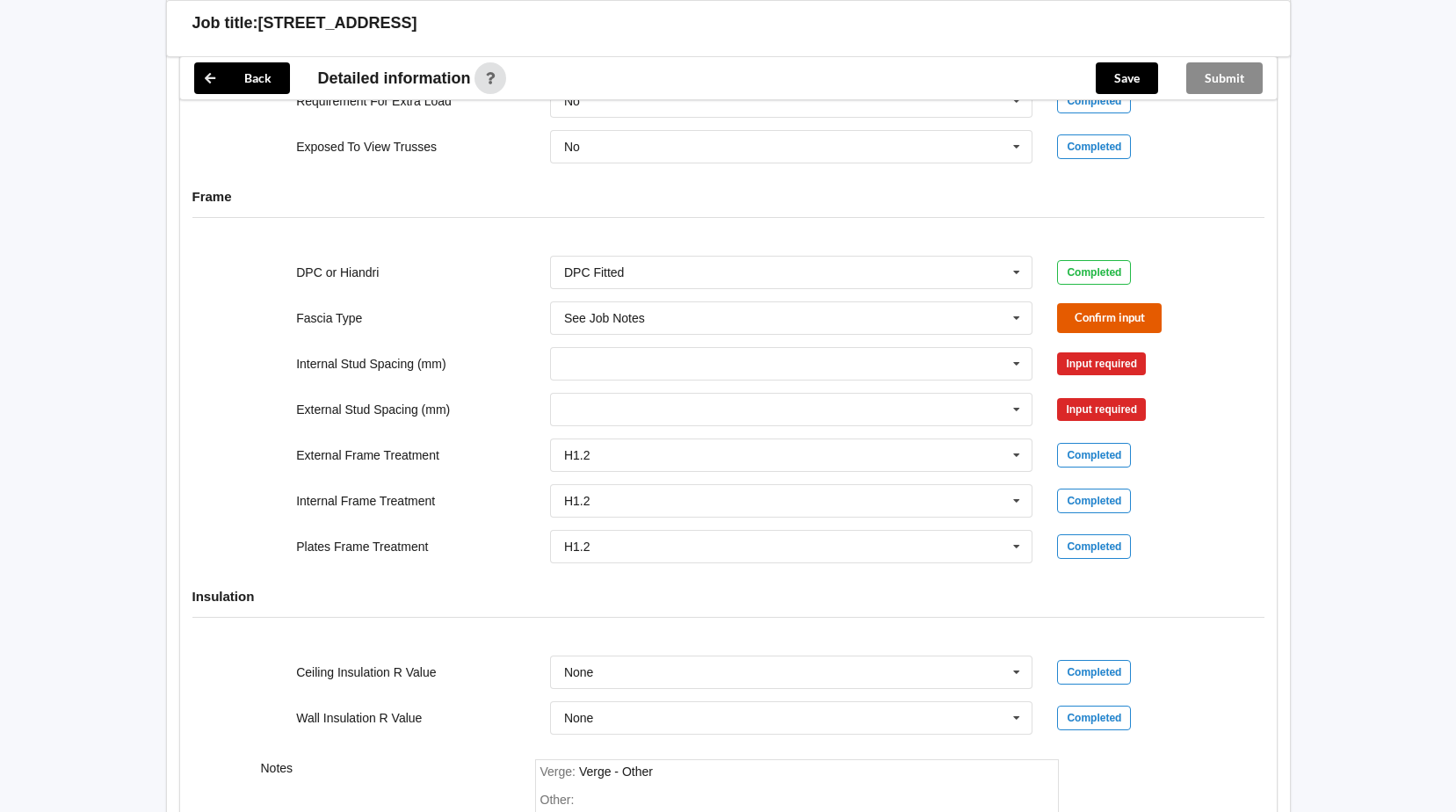
click at [1122, 317] on button "Confirm input" at bounding box center [1109, 318] width 105 height 29
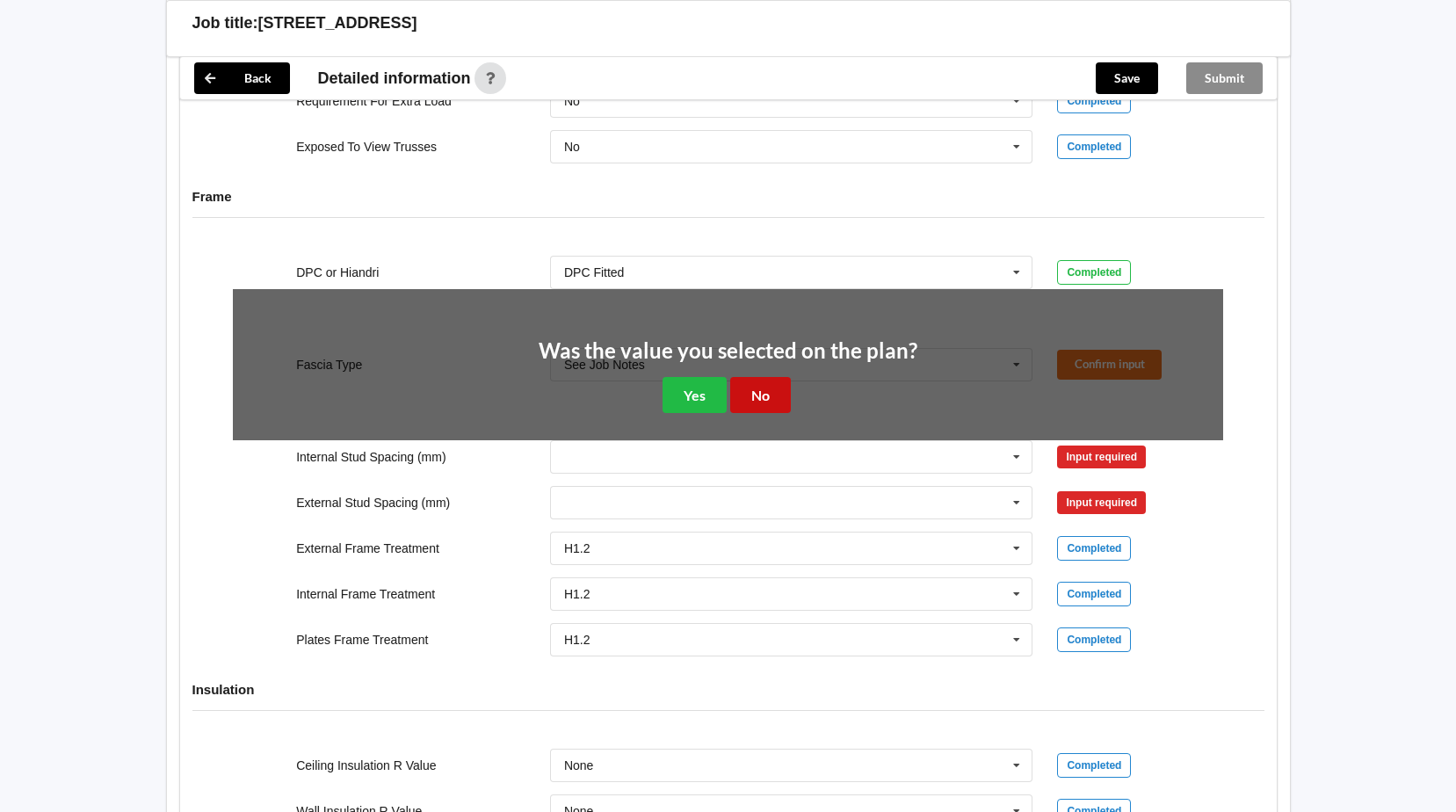
click at [762, 388] on button "No" at bounding box center [761, 394] width 60 height 36
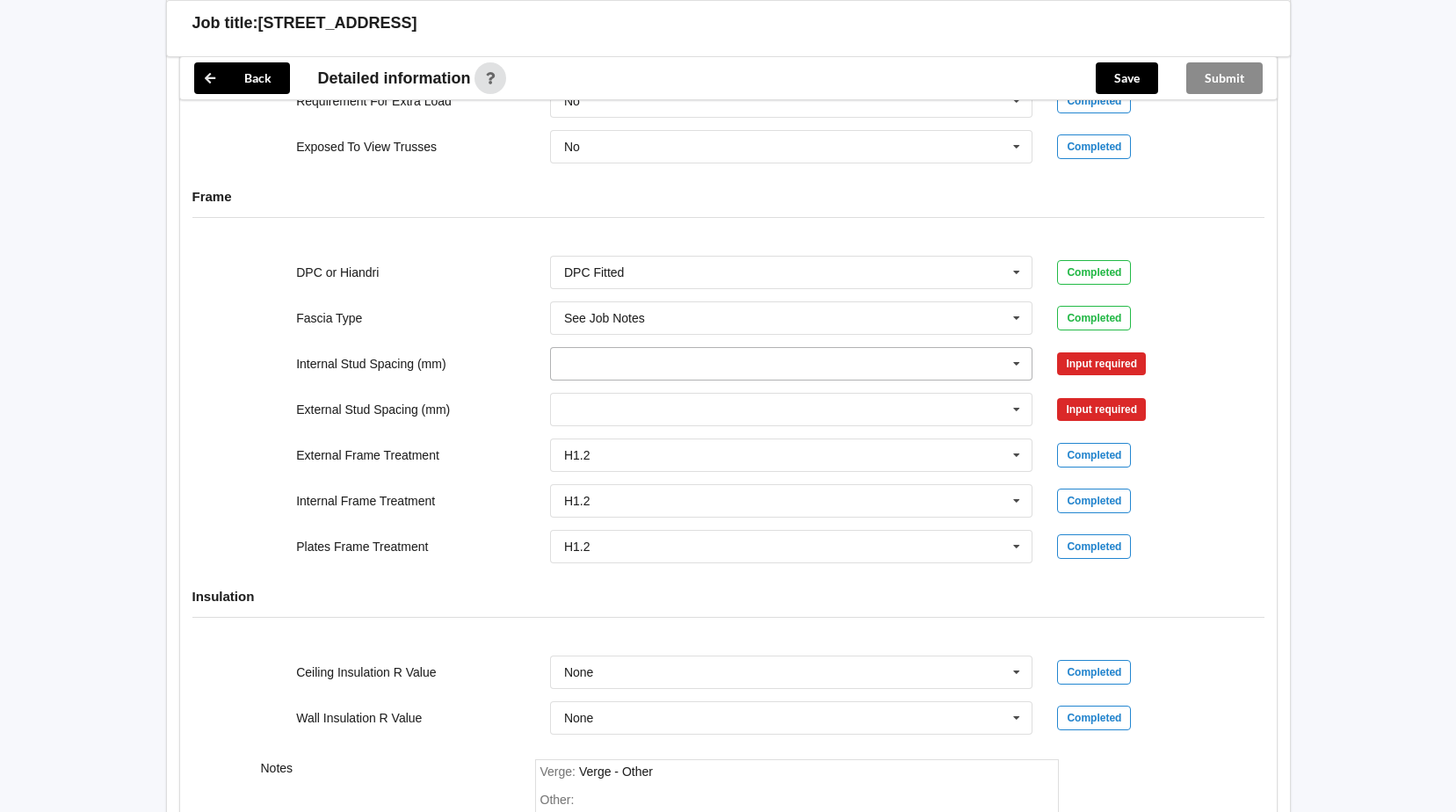
click at [1025, 368] on icon at bounding box center [1016, 363] width 26 height 32
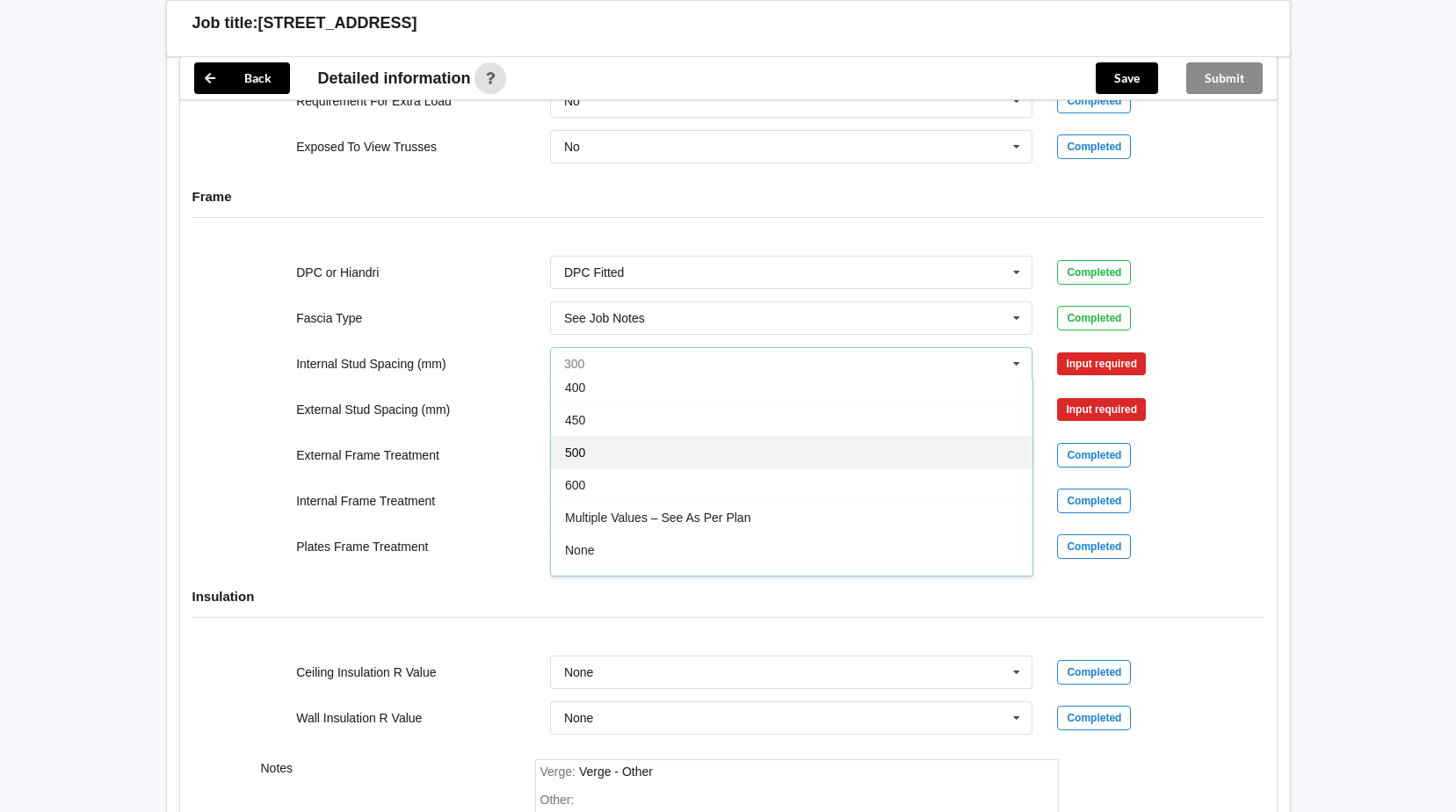
scroll to position [64, 0]
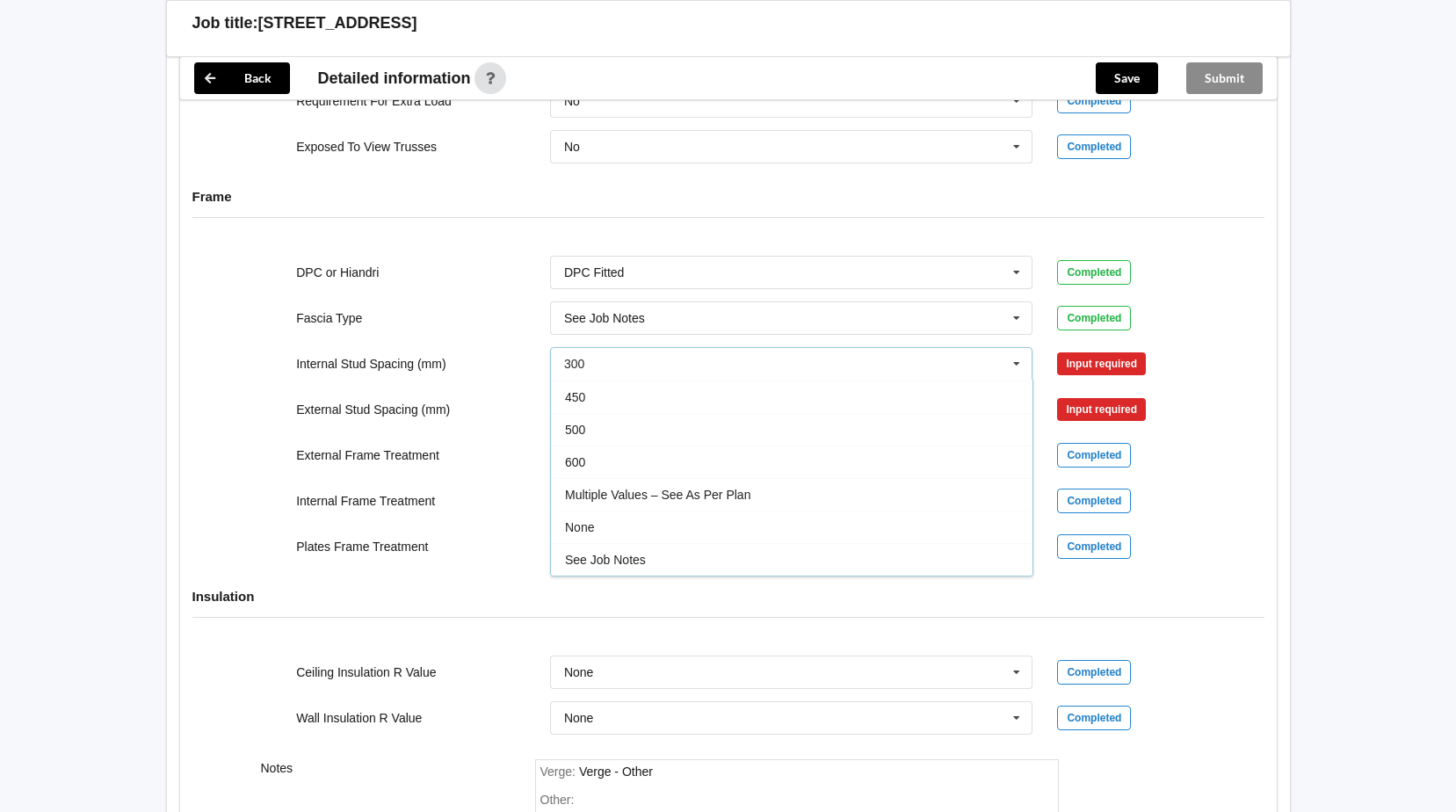
click at [868, 559] on div "See Job Notes" at bounding box center [792, 558] width 482 height 32
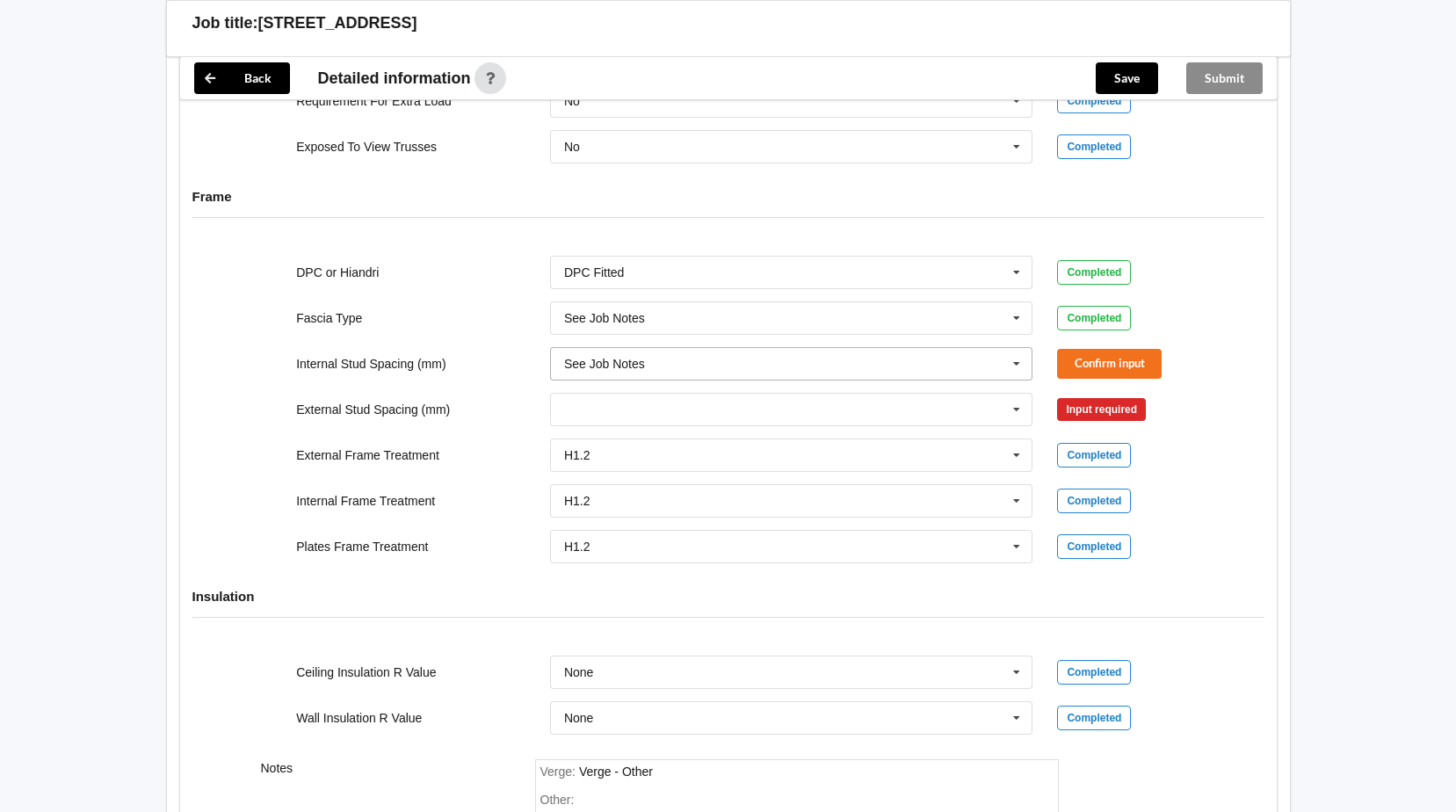
click at [1025, 368] on icon at bounding box center [1016, 363] width 26 height 32
click at [892, 503] on div "Multiple Values – See As Per Plan" at bounding box center [792, 493] width 482 height 32
click at [1107, 363] on button "Confirm input" at bounding box center [1109, 363] width 105 height 29
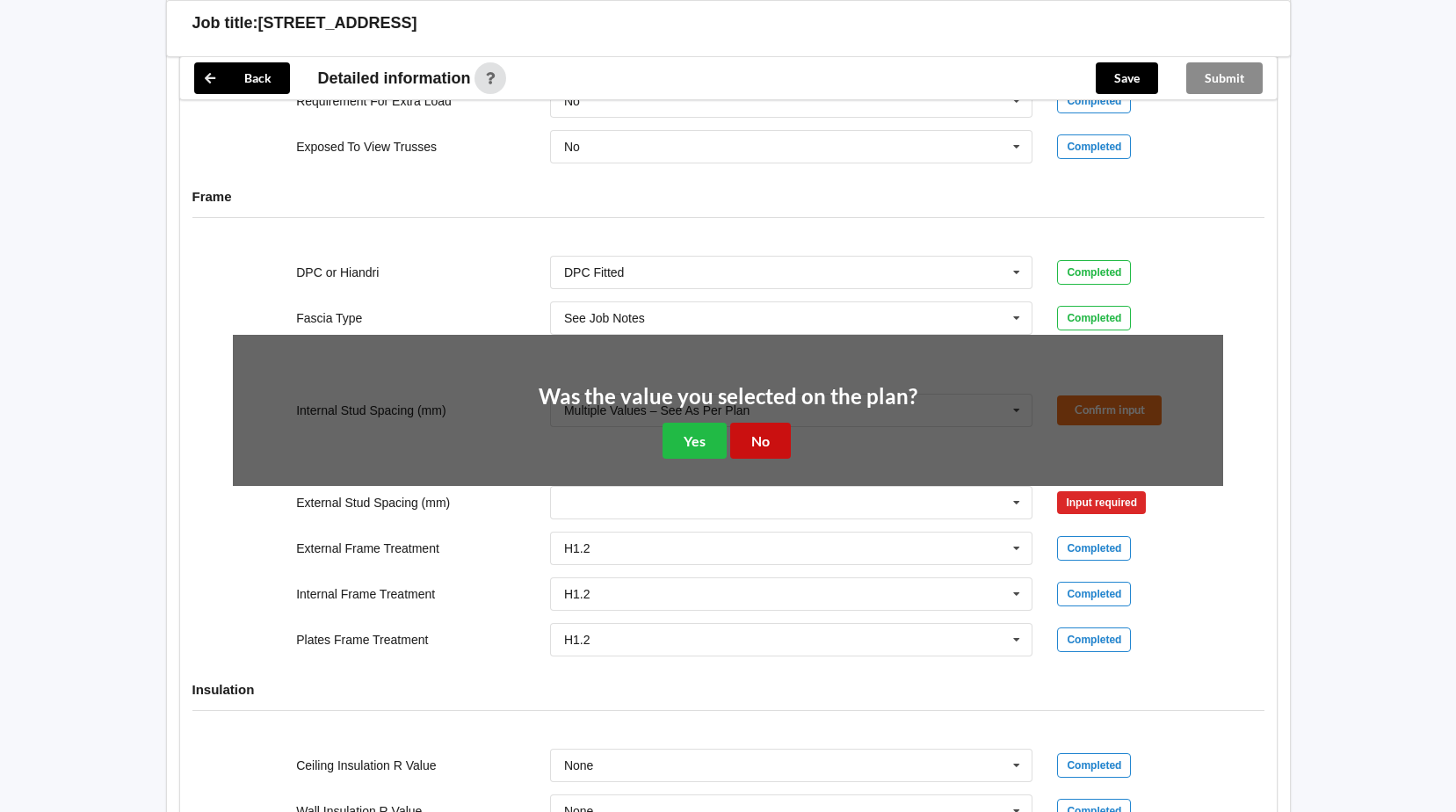
click at [768, 436] on button "No" at bounding box center [761, 440] width 60 height 36
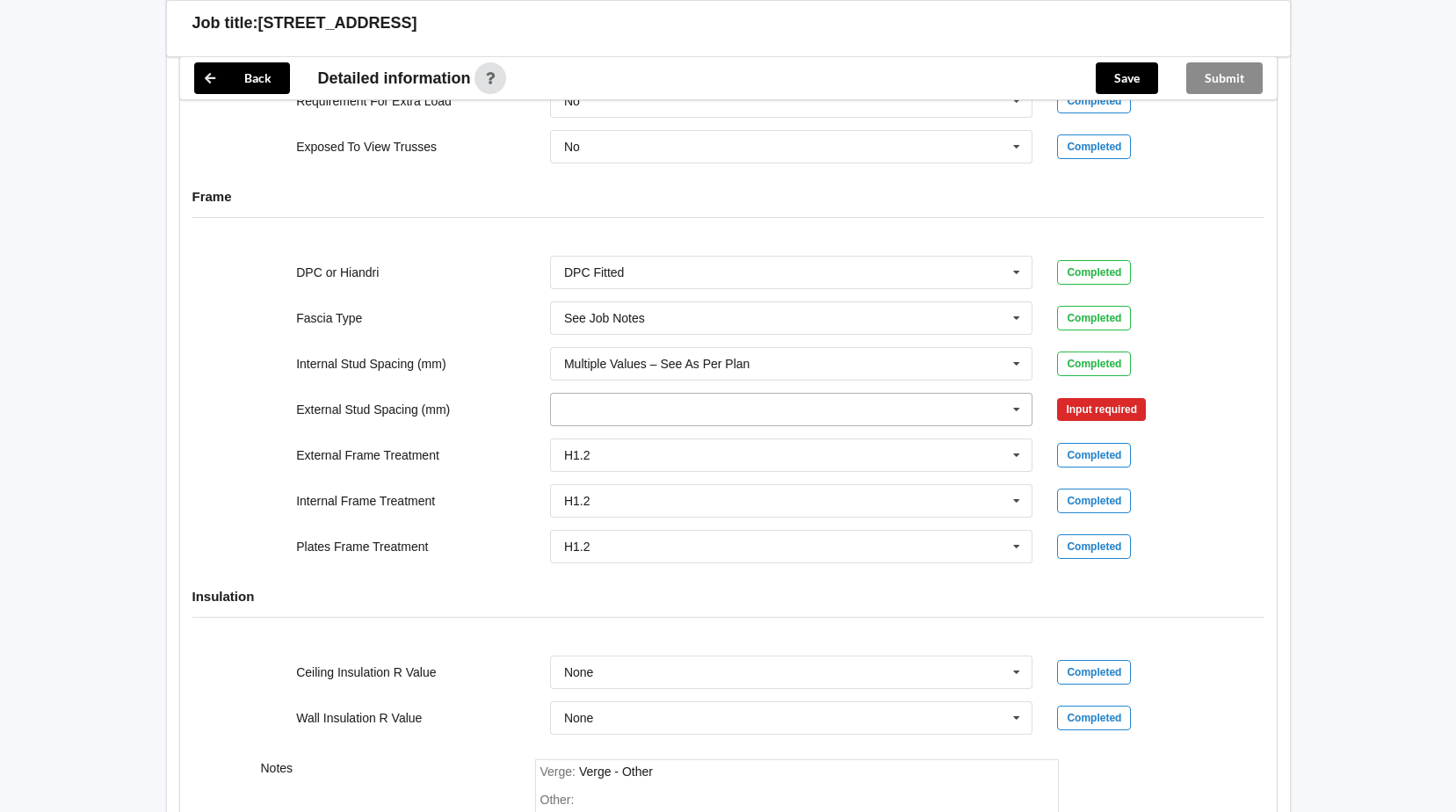
click at [1016, 410] on icon at bounding box center [1016, 409] width 26 height 32
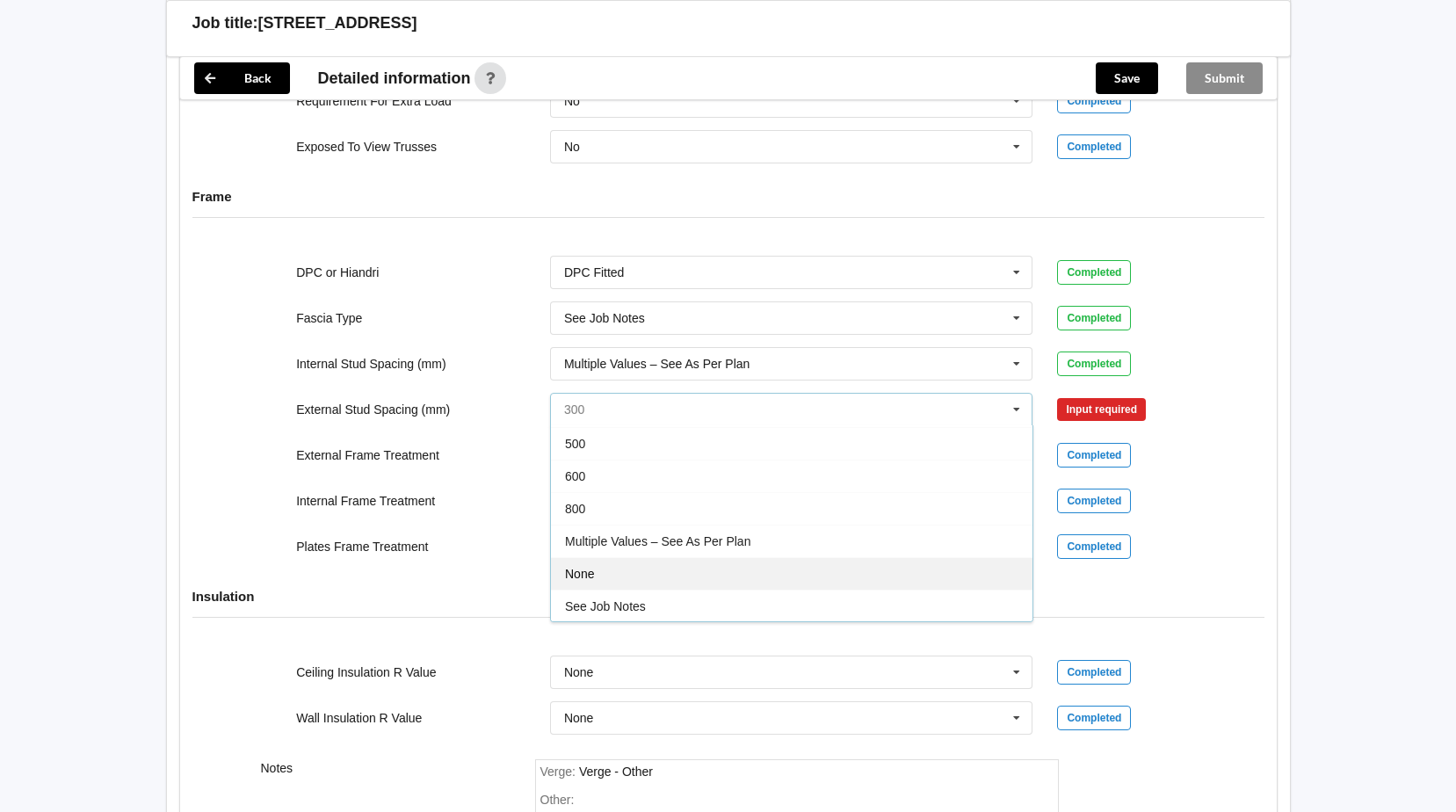
scroll to position [96, 0]
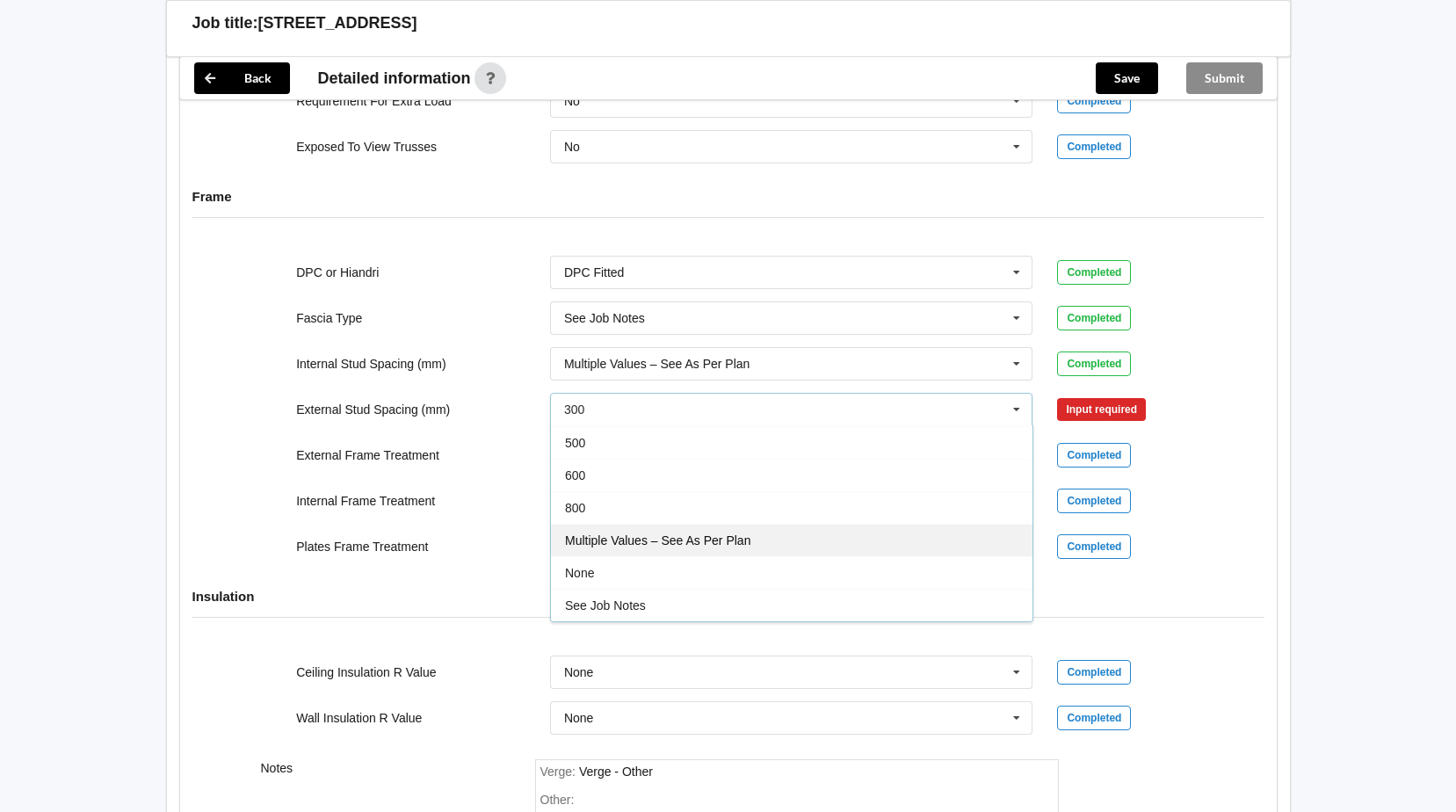
click at [885, 545] on div "Multiple Values – See As Per Plan" at bounding box center [792, 539] width 482 height 32
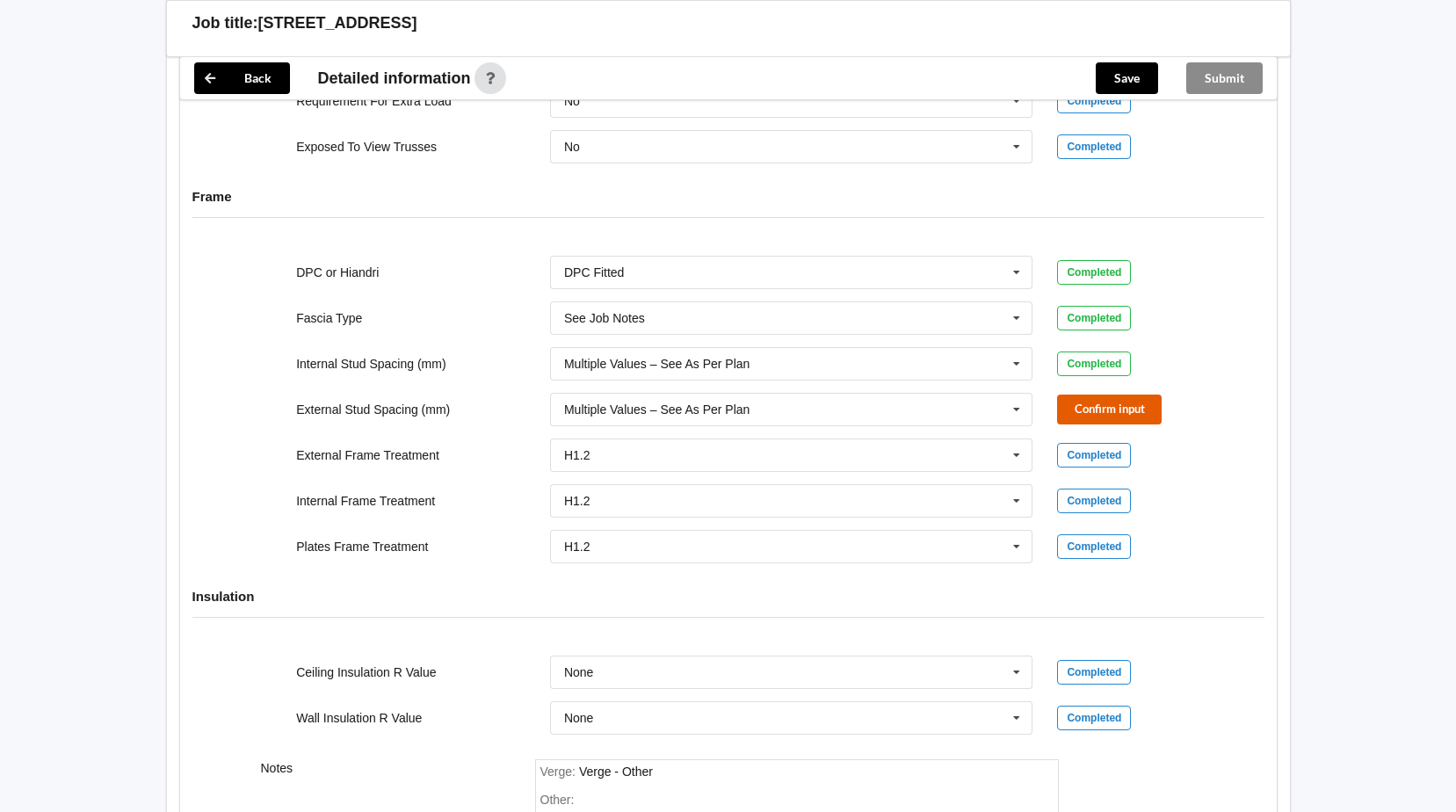
click at [1092, 412] on button "Confirm input" at bounding box center [1109, 409] width 105 height 29
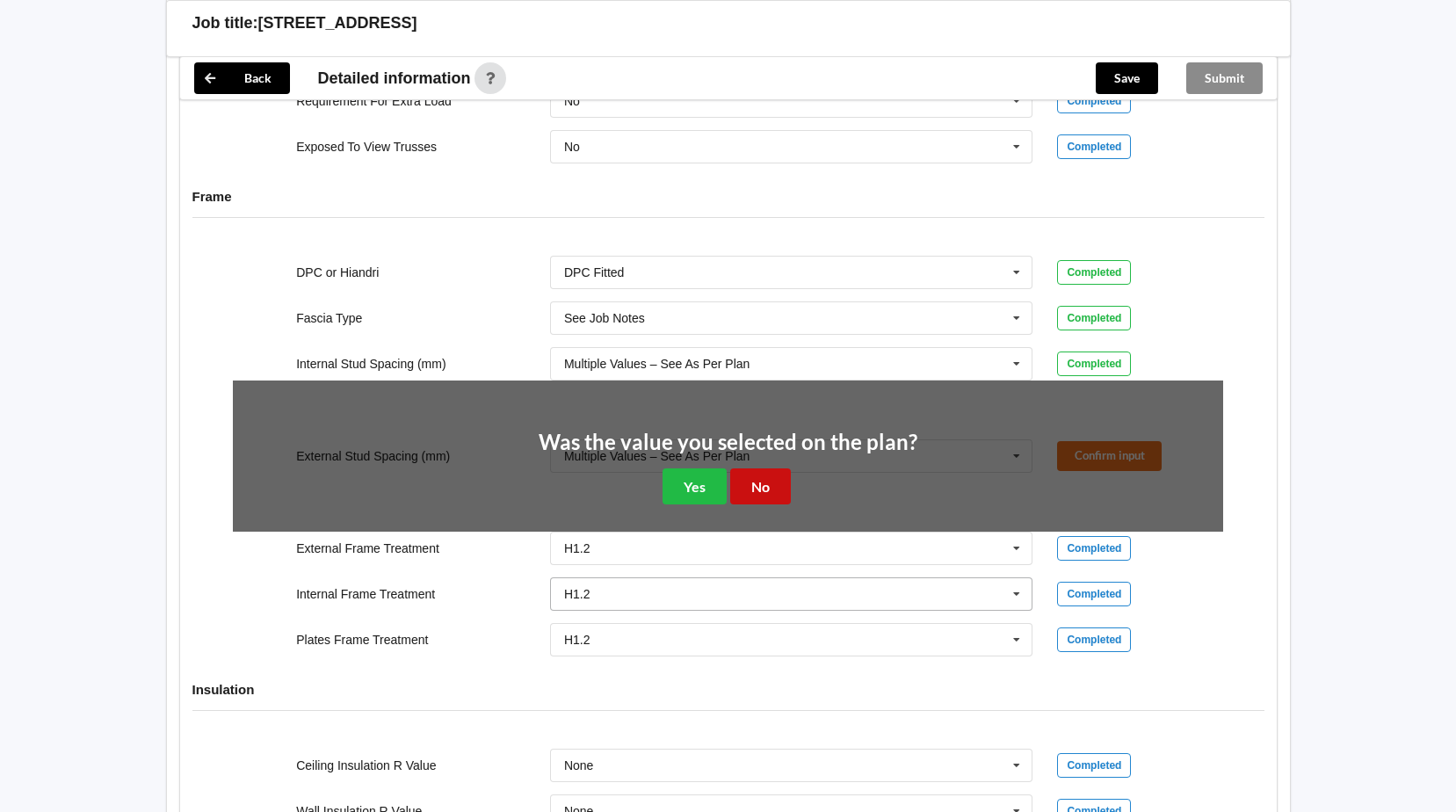
click at [762, 483] on button "No" at bounding box center [761, 486] width 60 height 36
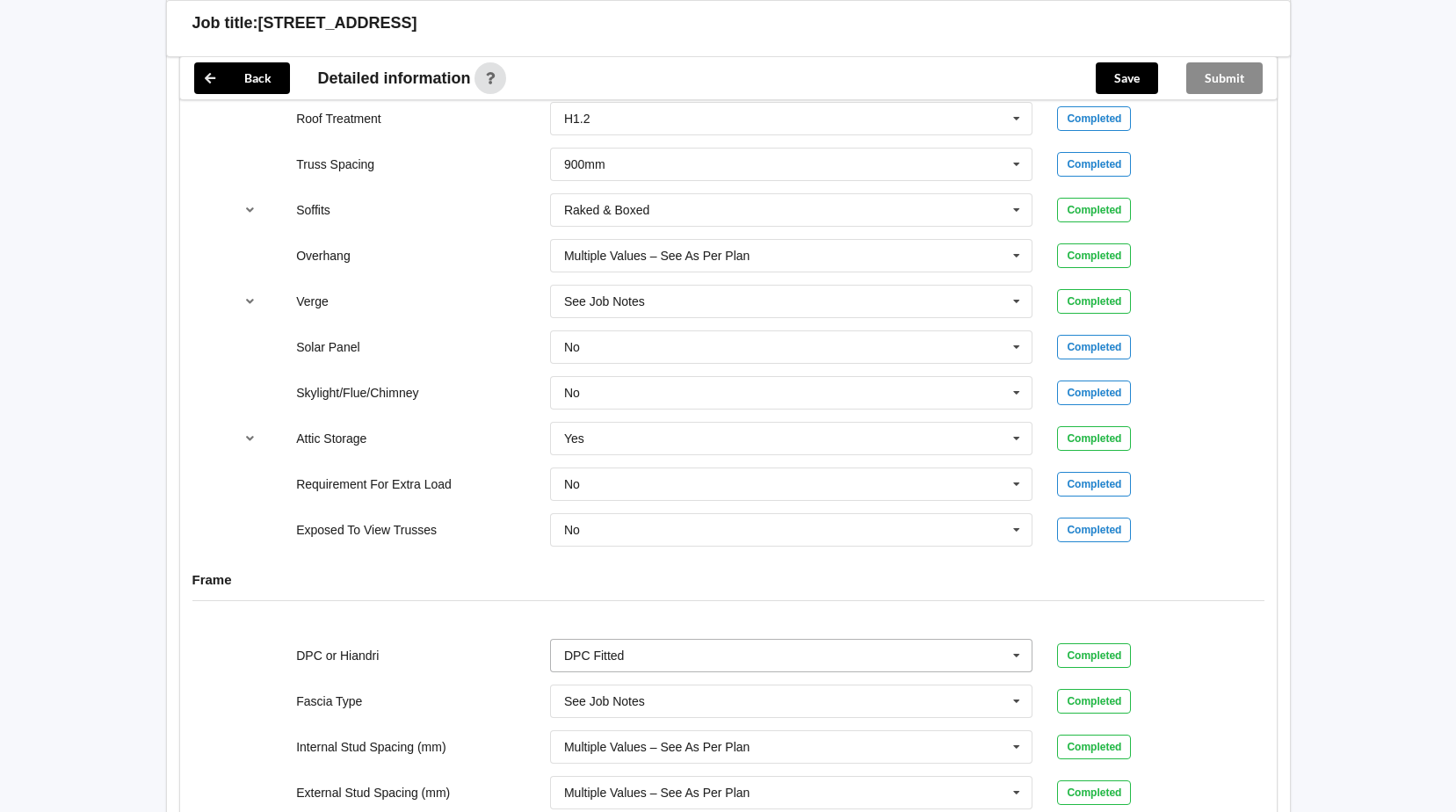
scroll to position [1142, 0]
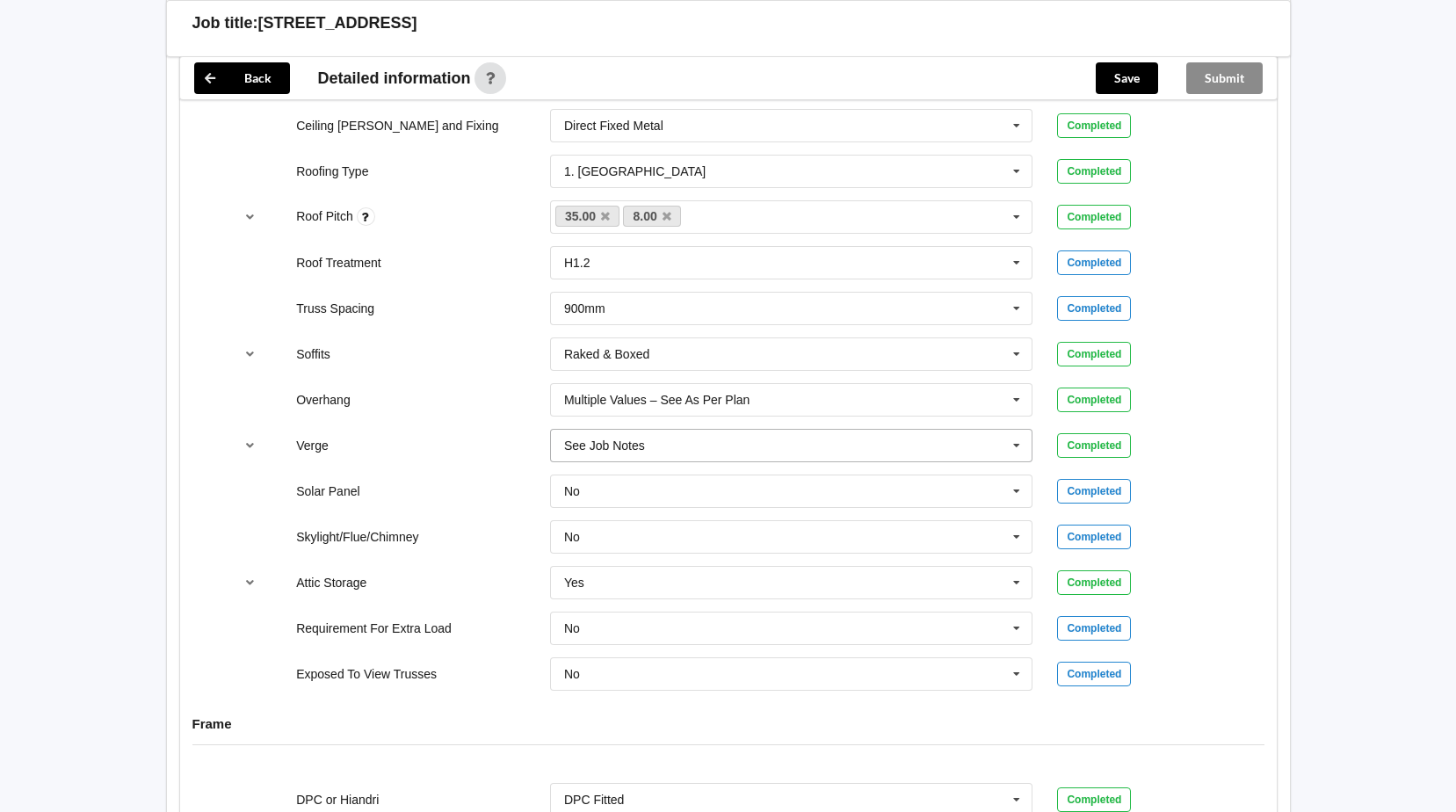
click at [1015, 451] on icon at bounding box center [1016, 445] width 26 height 32
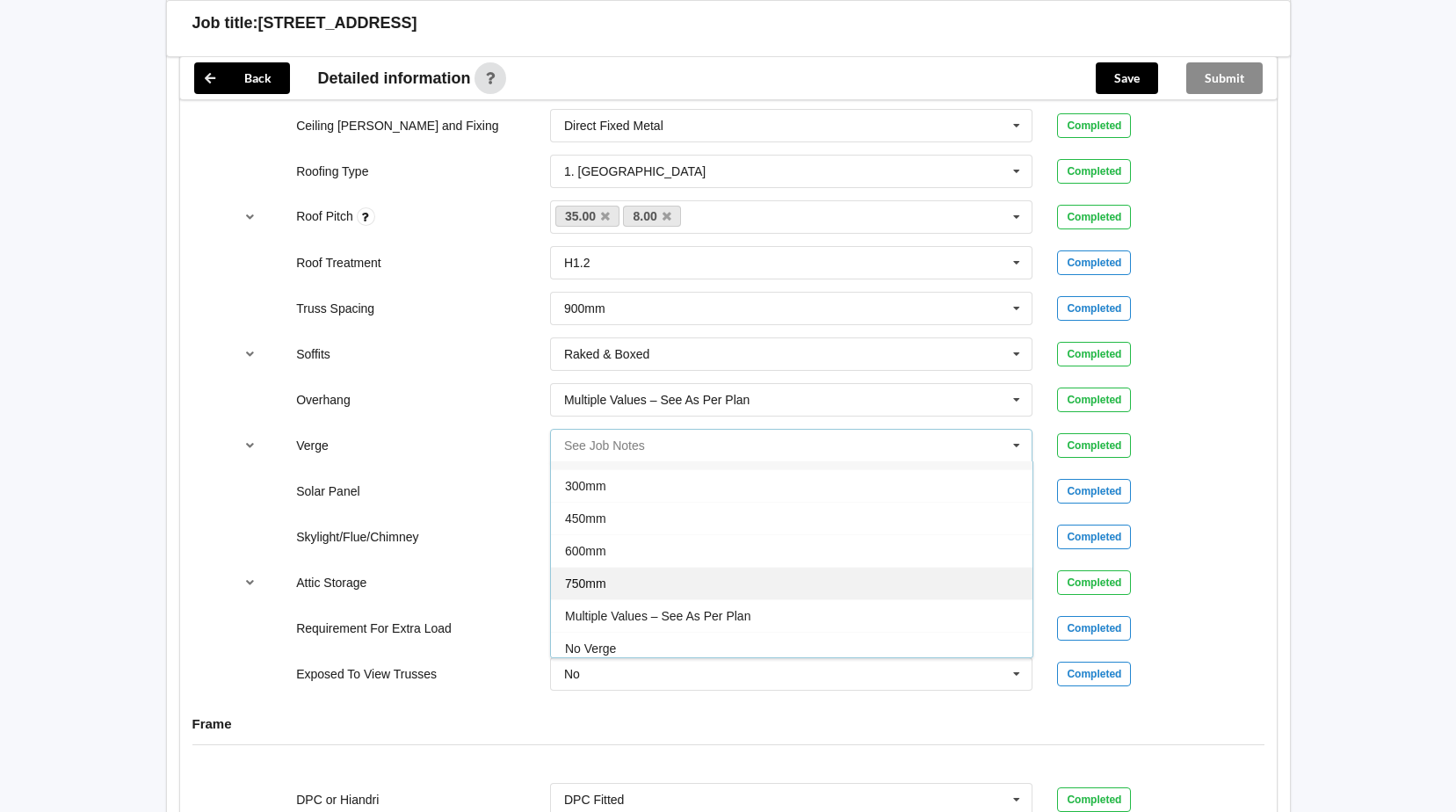
scroll to position [32, 0]
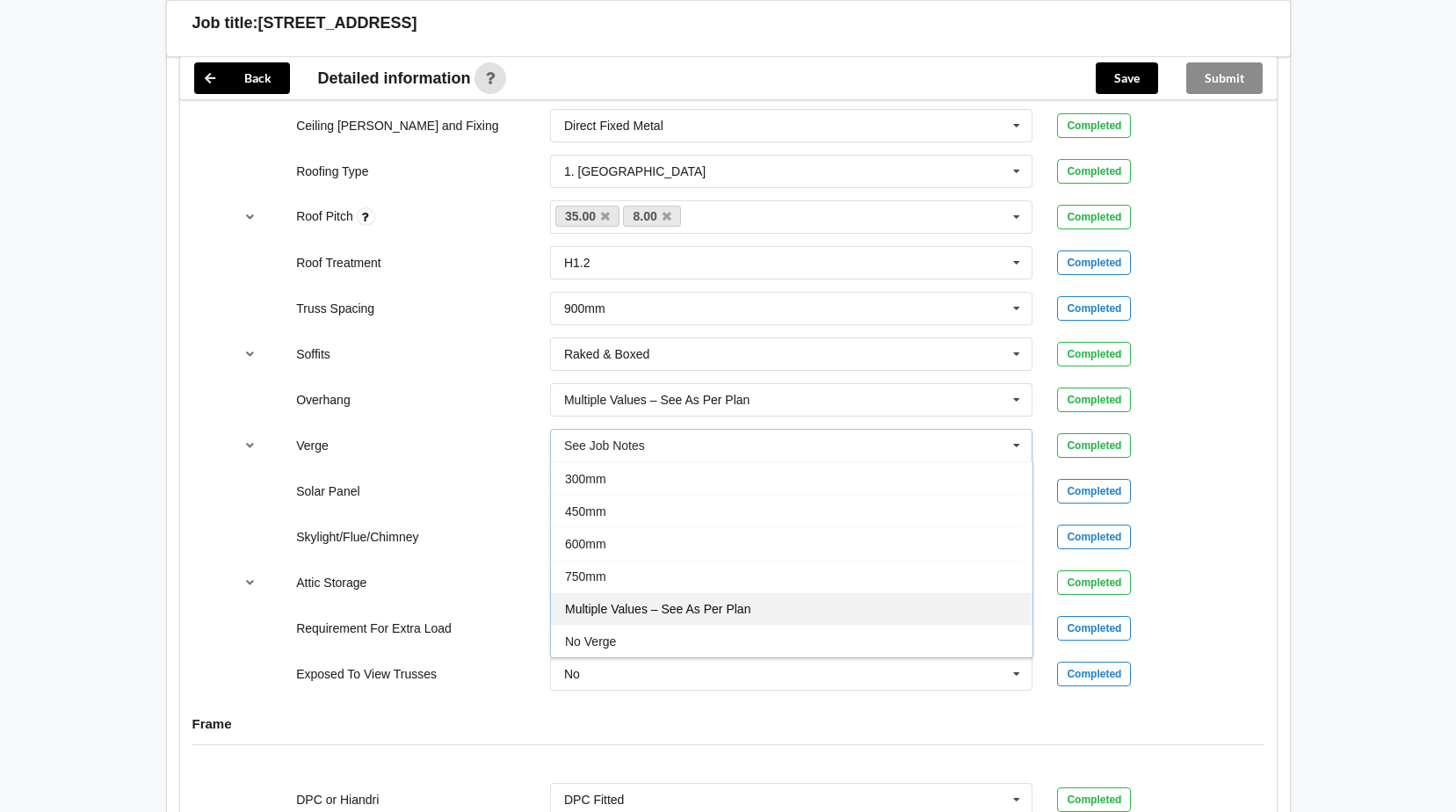
click at [917, 602] on div "Multiple Values – See As Per Plan" at bounding box center [792, 608] width 482 height 32
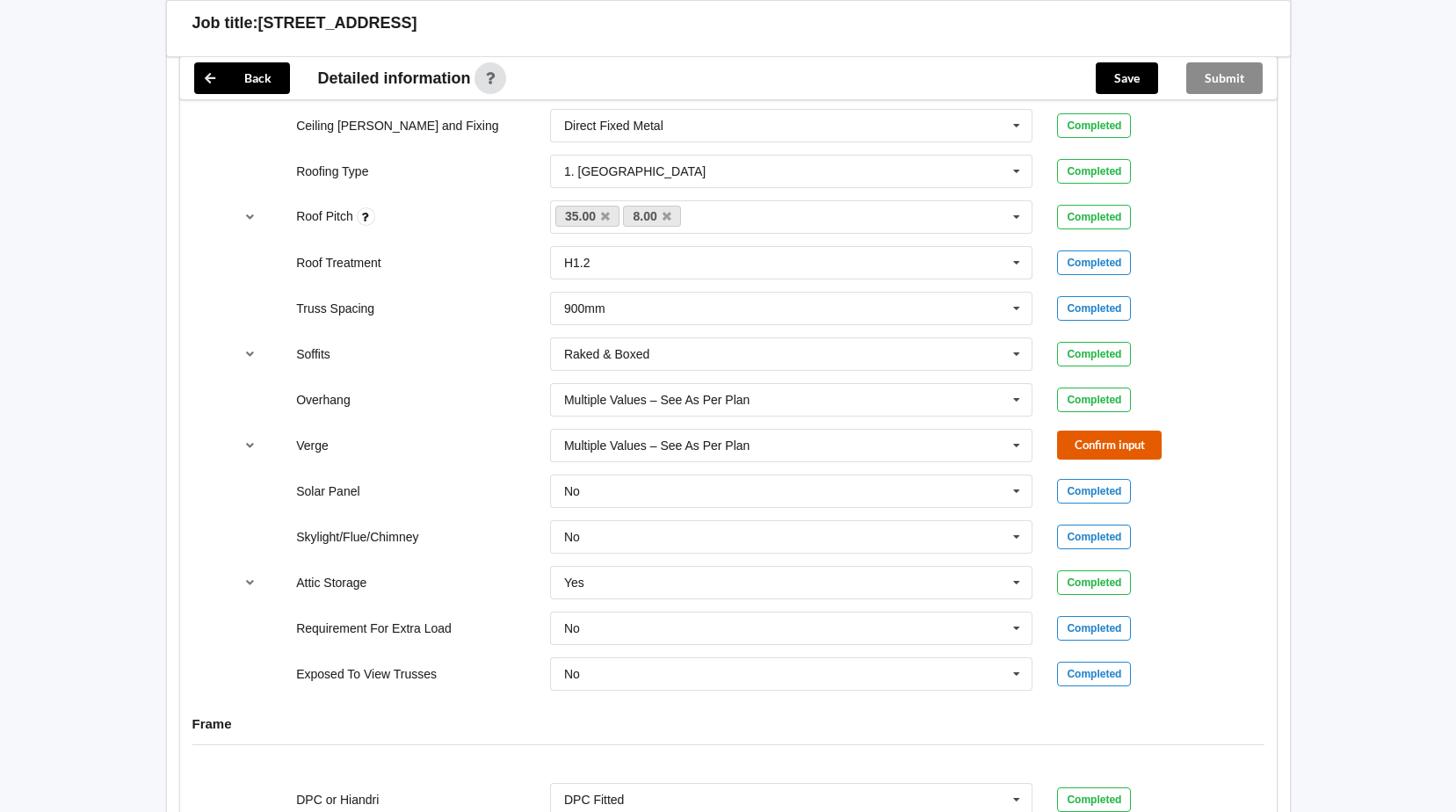
click at [1113, 444] on button "Confirm input" at bounding box center [1109, 445] width 105 height 29
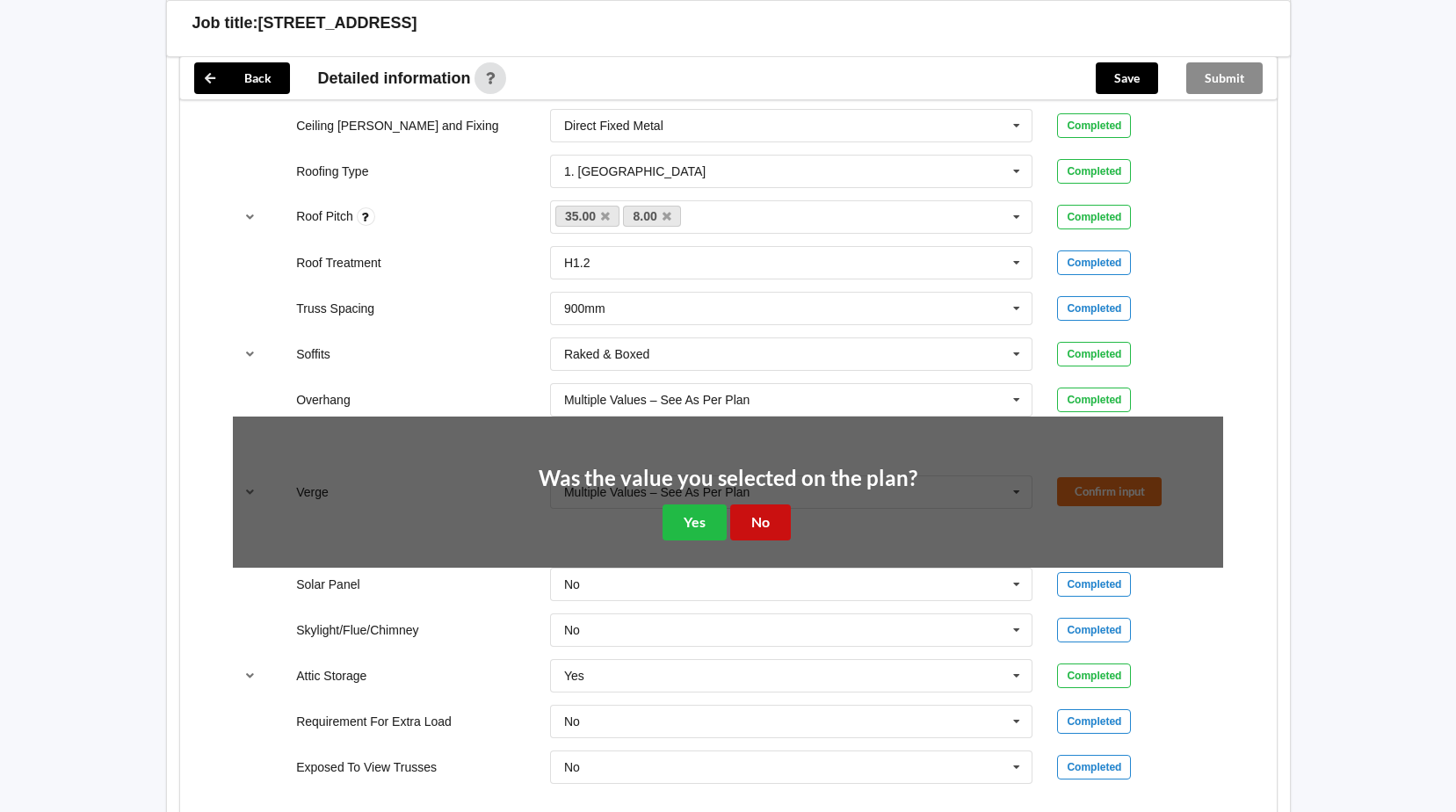
click at [776, 519] on button "No" at bounding box center [761, 522] width 60 height 36
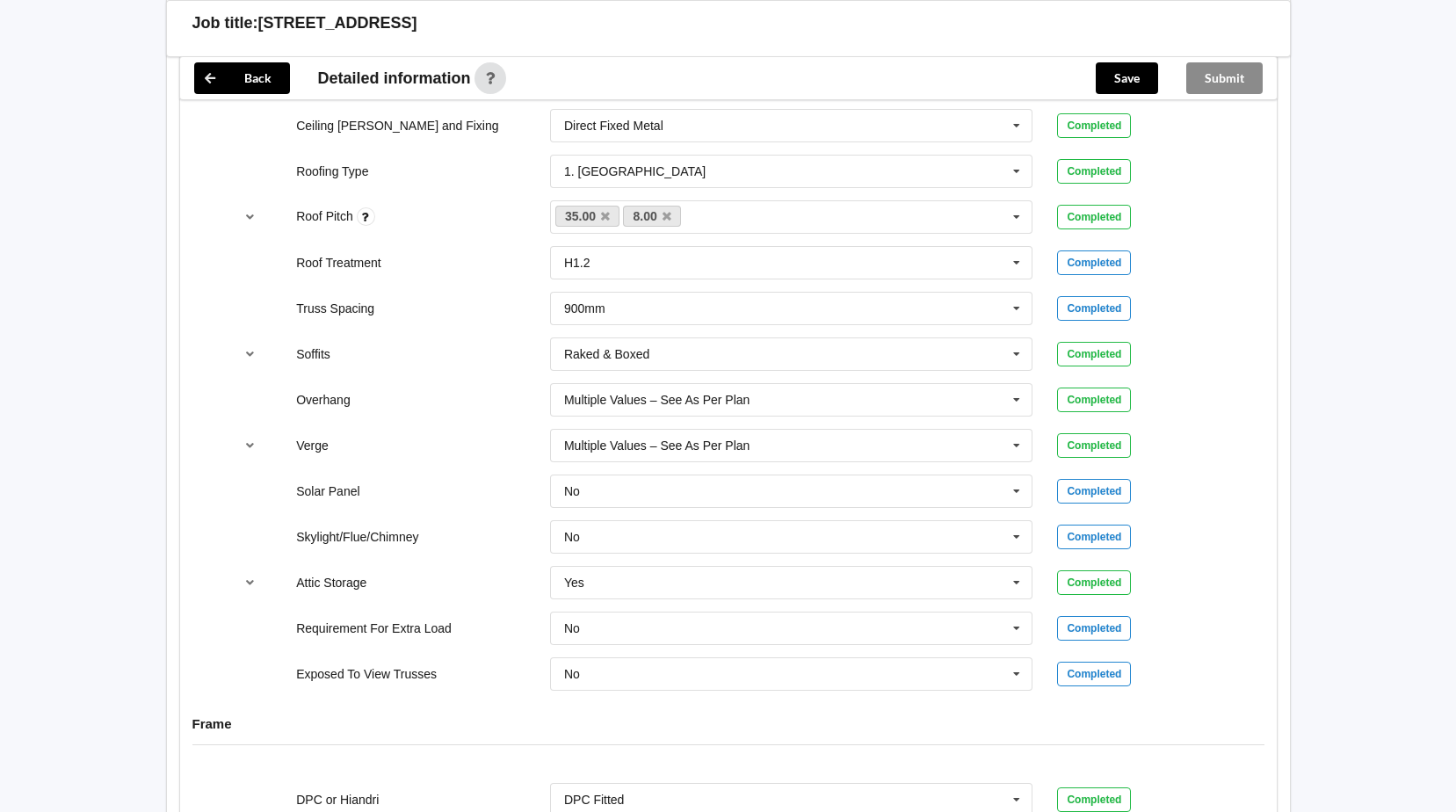
click at [1273, 485] on div "Ceiling Type 13mm Gib 10mm Gib 12mm MDF 12mm Ply 13mm Gib None See Job Notes Co…" at bounding box center [728, 354] width 1097 height 697
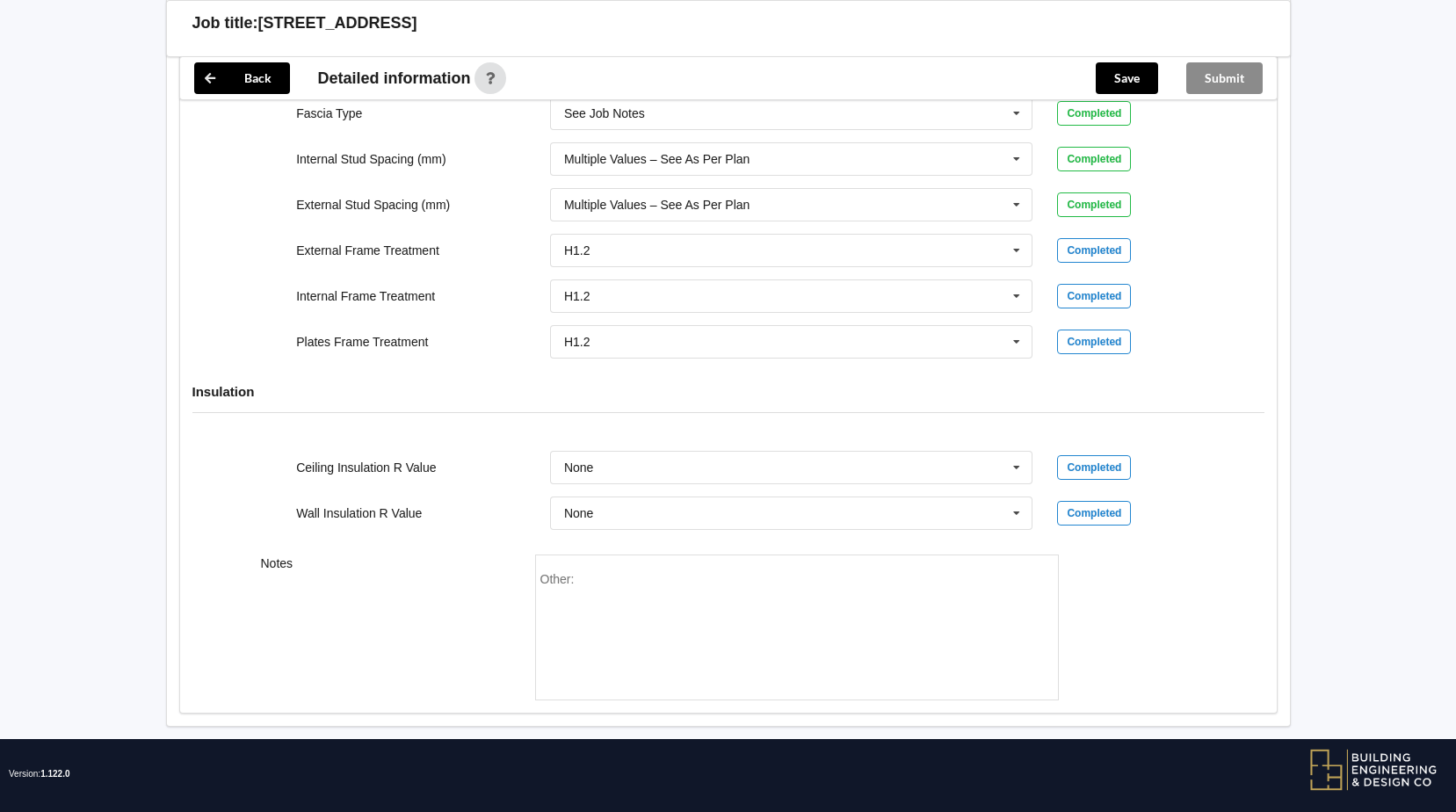
scroll to position [1888, 0]
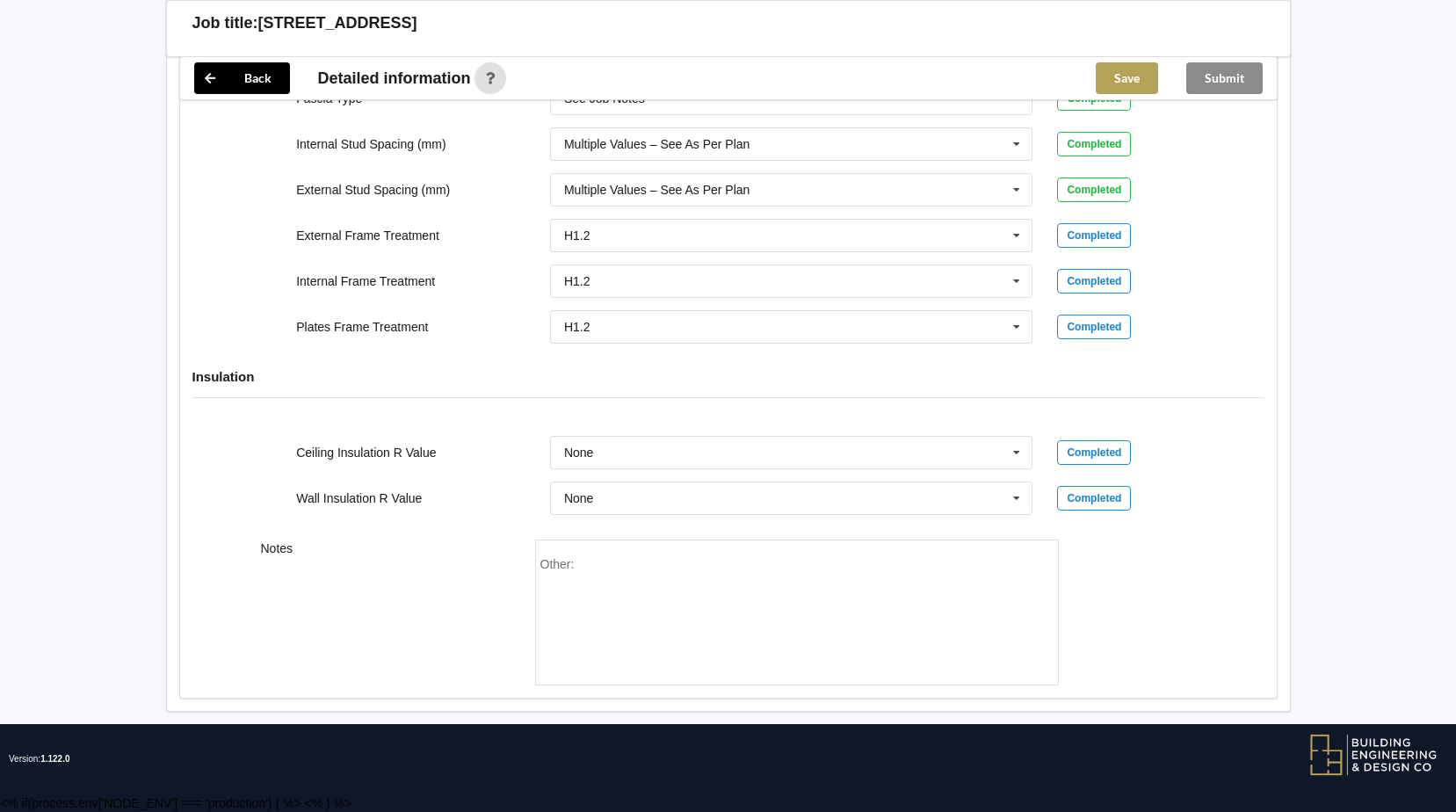
click at [1126, 93] on button "Save" at bounding box center [1127, 78] width 62 height 32
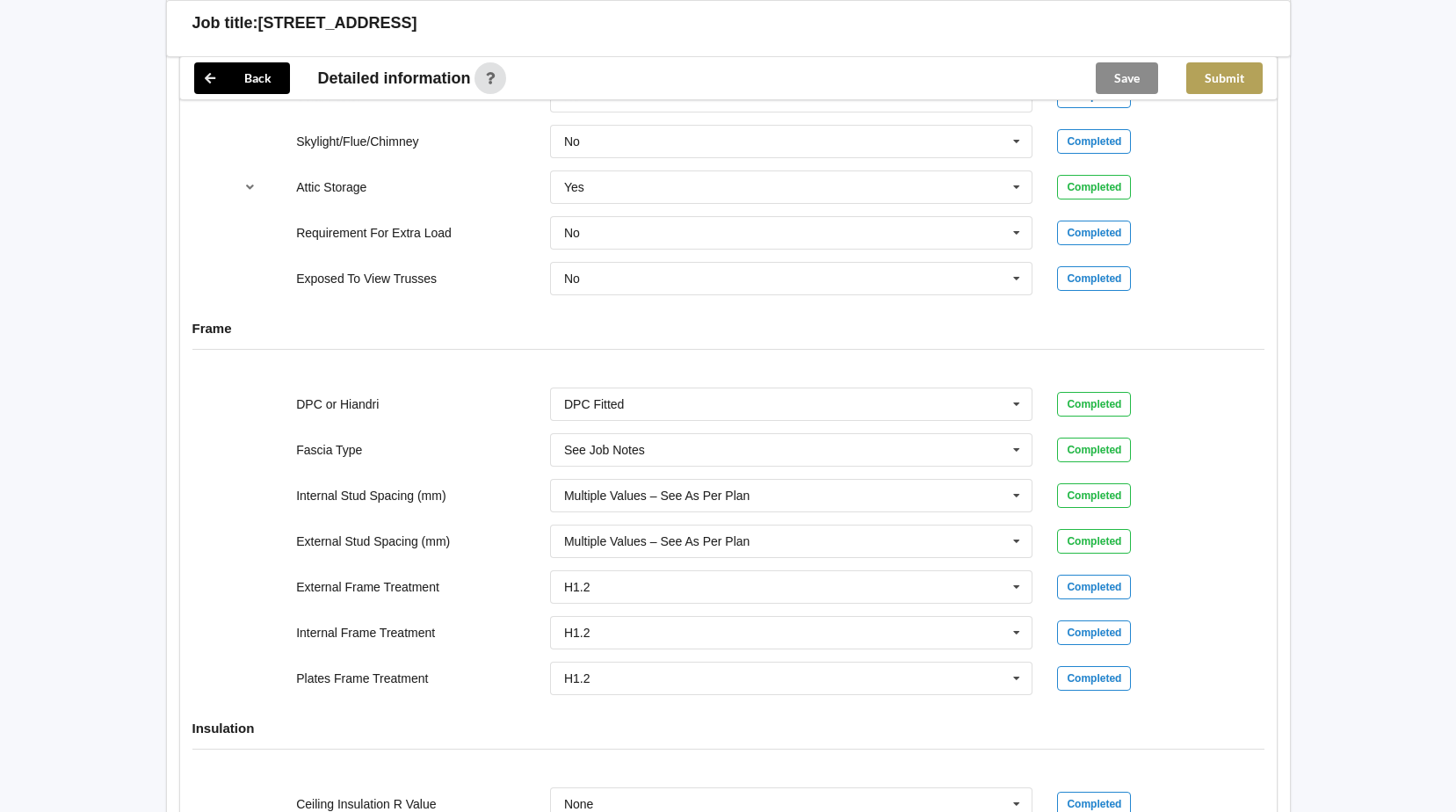
click at [1235, 83] on button "Submit" at bounding box center [1224, 78] width 77 height 32
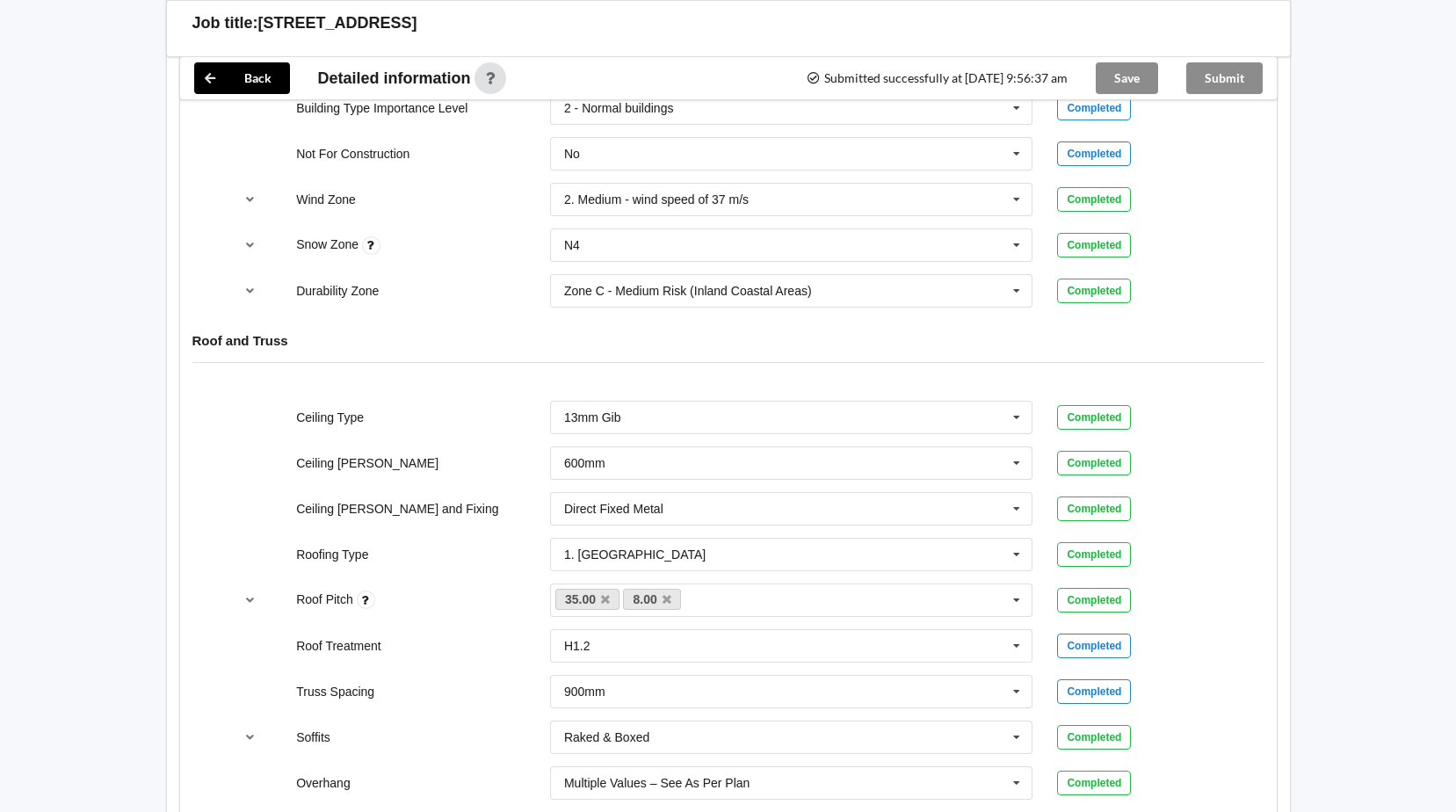
scroll to position [666, 0]
